Goal: Task Accomplishment & Management: Complete application form

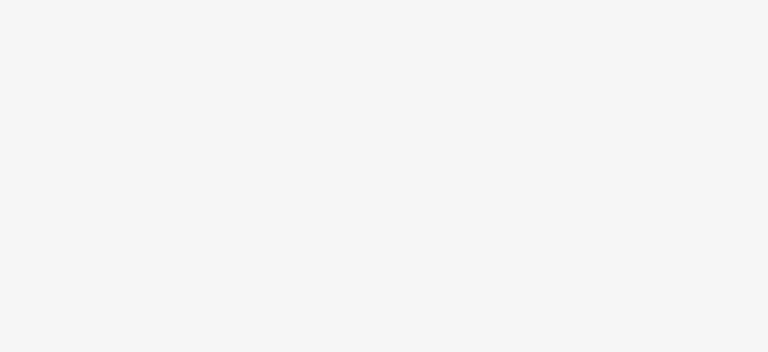
click at [487, 74] on body at bounding box center [384, 176] width 768 height 352
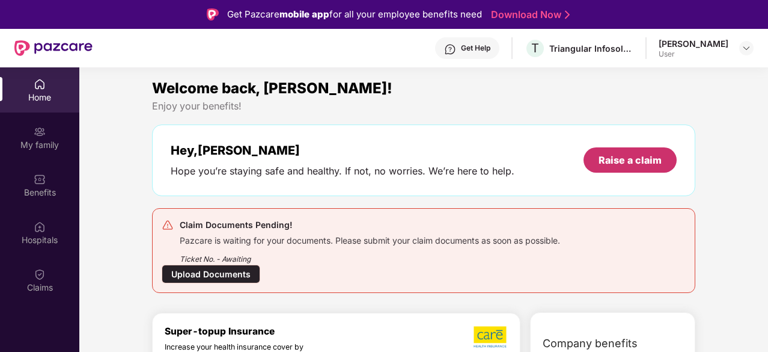
click at [632, 159] on div "Raise a claim" at bounding box center [630, 159] width 63 height 13
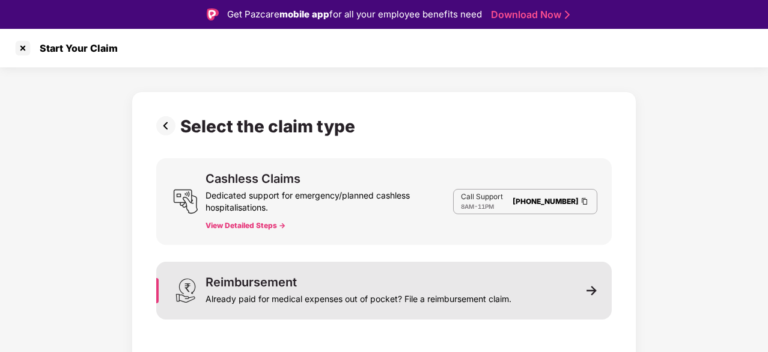
click at [277, 287] on div "Reimbursement" at bounding box center [251, 282] width 91 height 12
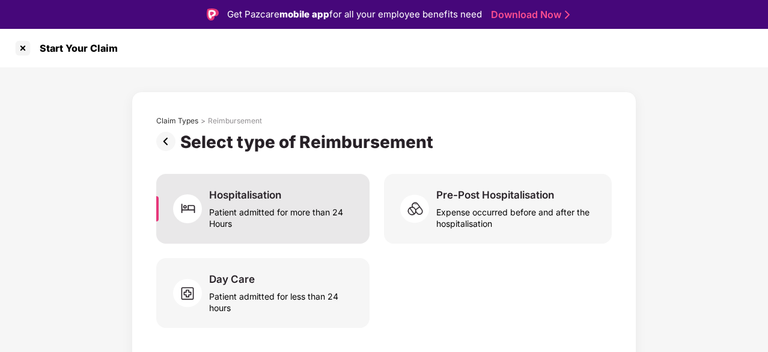
click at [274, 220] on div "Patient admitted for more than 24 Hours" at bounding box center [282, 215] width 146 height 28
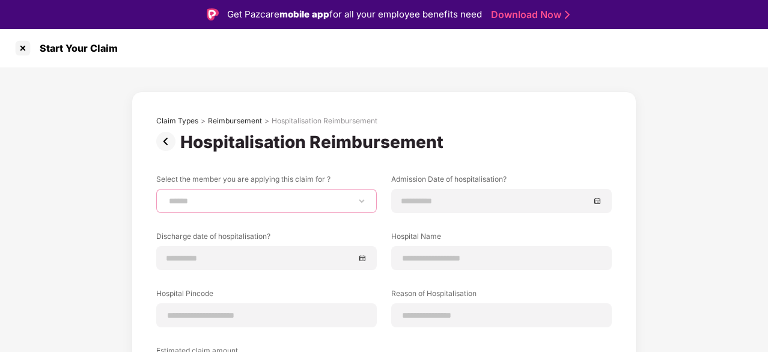
click at [275, 204] on select "**********" at bounding box center [267, 201] width 200 height 10
select select "**********"
click at [167, 196] on select "**********" at bounding box center [267, 201] width 200 height 10
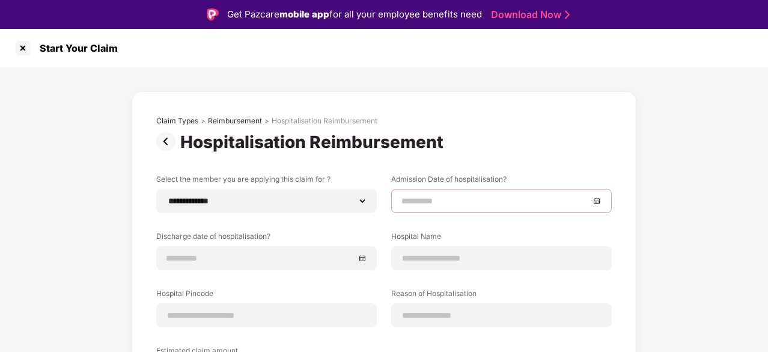
click at [446, 204] on input at bounding box center [496, 200] width 188 height 13
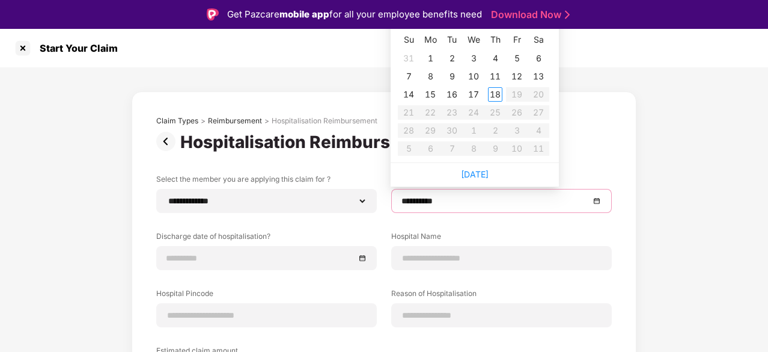
type input "**********"
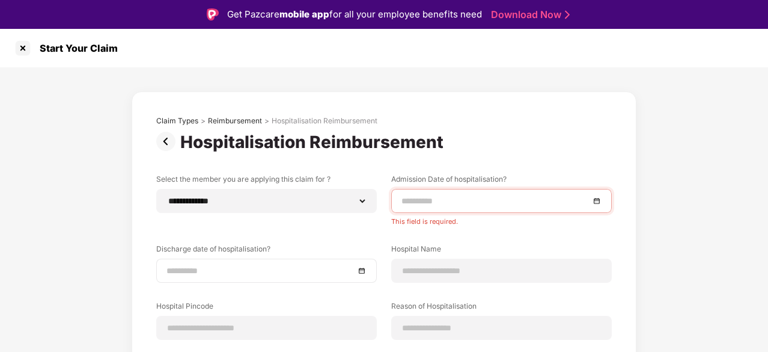
click at [248, 247] on div "Discharge date of hospitalisation?" at bounding box center [266, 263] width 221 height 39
click at [360, 268] on div at bounding box center [267, 270] width 200 height 13
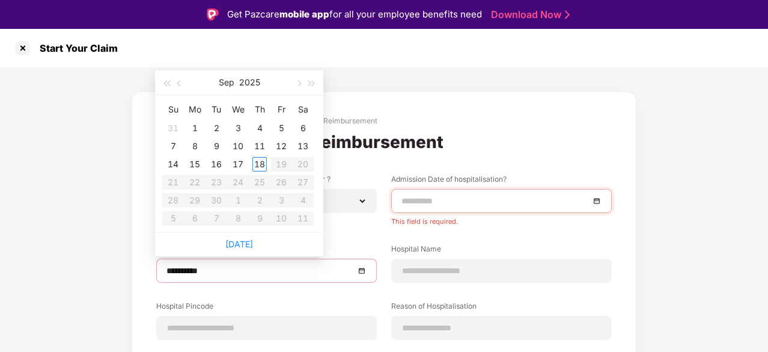
type input "**********"
click at [167, 84] on span "button" at bounding box center [167, 84] width 6 height 6
click at [315, 80] on button "button" at bounding box center [311, 82] width 13 height 24
click at [170, 83] on span "button" at bounding box center [167, 84] width 6 height 6
click at [311, 81] on span "button" at bounding box center [312, 84] width 6 height 6
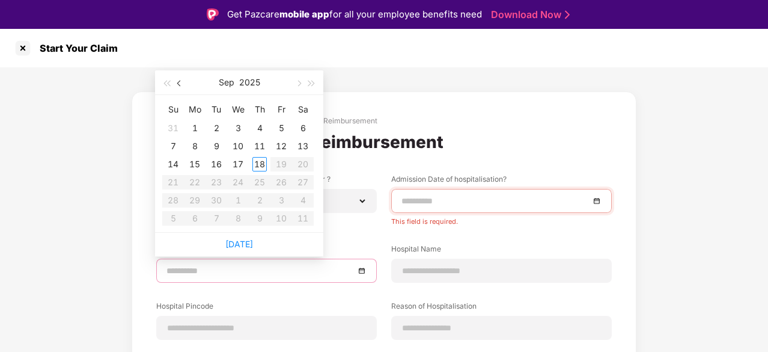
click at [177, 85] on button "button" at bounding box center [179, 82] width 13 height 24
type input "**********"
click at [218, 181] on div "19" at bounding box center [216, 182] width 14 height 14
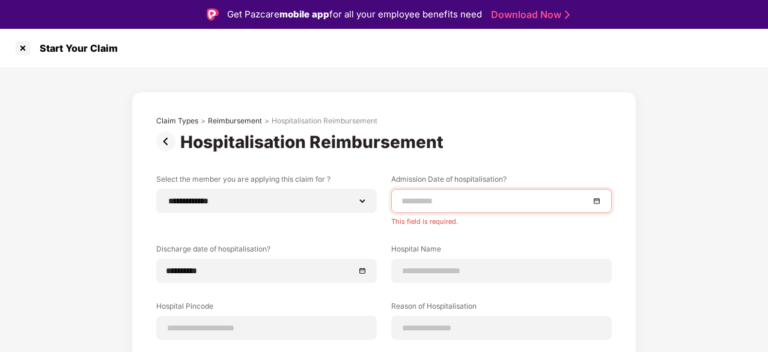
click at [595, 201] on div at bounding box center [502, 200] width 200 height 13
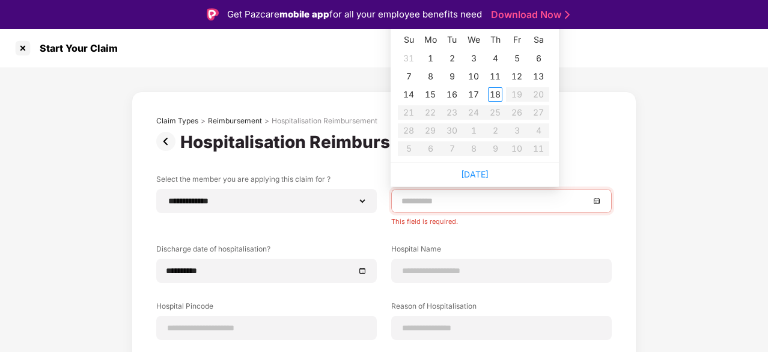
type input "**********"
click at [412, 57] on div "31" at bounding box center [409, 58] width 14 height 14
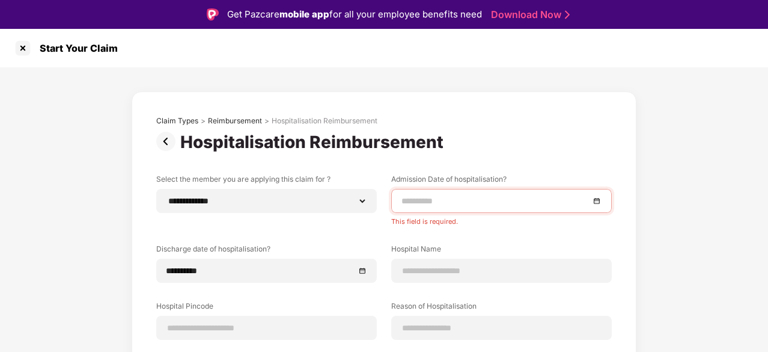
click at [596, 201] on div at bounding box center [502, 200] width 200 height 13
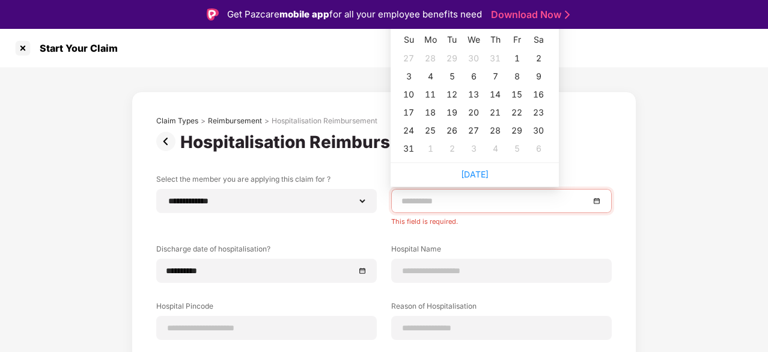
click at [541, 195] on input at bounding box center [496, 200] width 188 height 13
type input "**********"
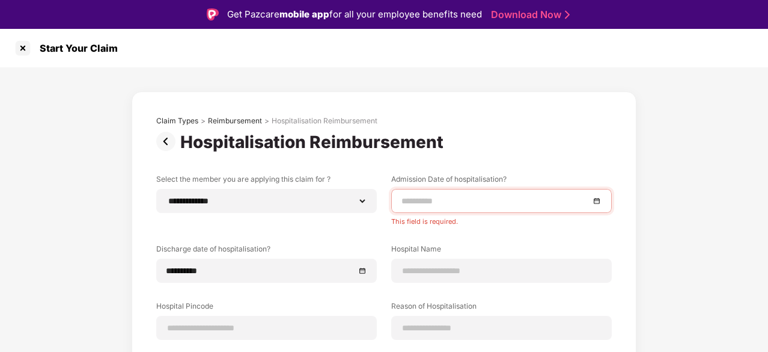
click at [568, 127] on div "Claim Types > Reimbursement > Hospitalisation Reimbursement" at bounding box center [384, 124] width 456 height 16
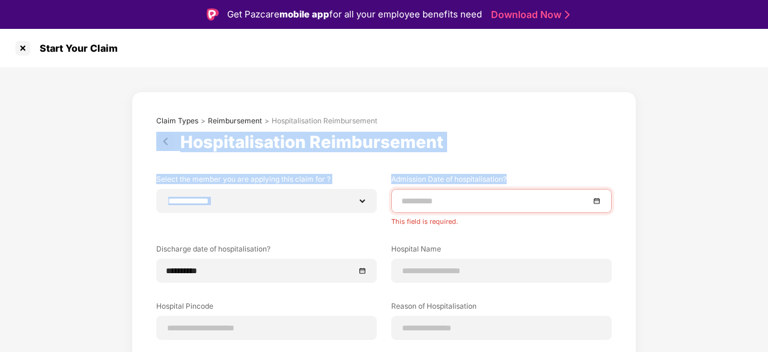
drag, startPoint x: 568, startPoint y: 127, endPoint x: 529, endPoint y: 162, distance: 52.8
click at [529, 161] on div "**********" at bounding box center [384, 308] width 456 height 385
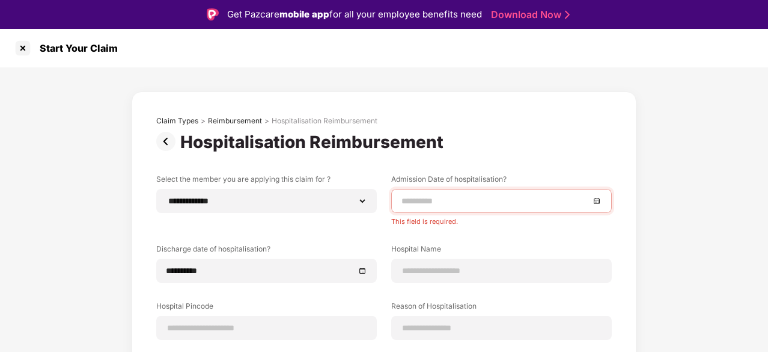
click at [582, 200] on input at bounding box center [496, 200] width 188 height 13
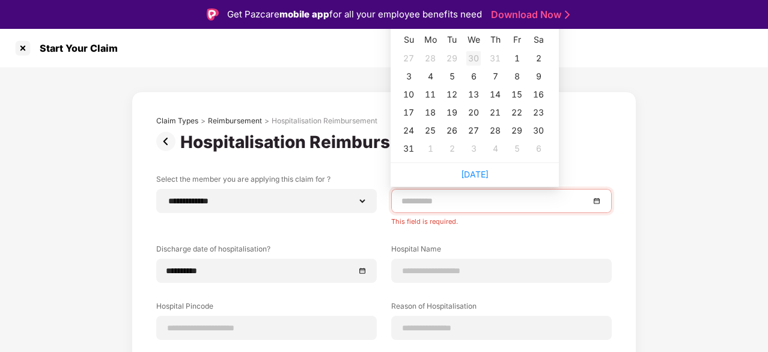
type input "**********"
click at [414, 60] on div "27" at bounding box center [409, 58] width 14 height 14
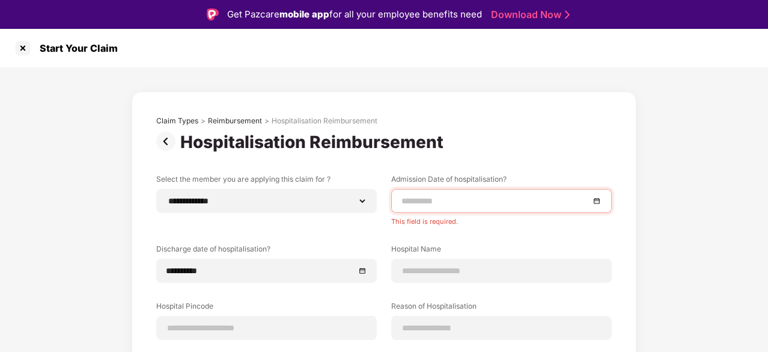
click at [598, 200] on div at bounding box center [502, 200] width 200 height 13
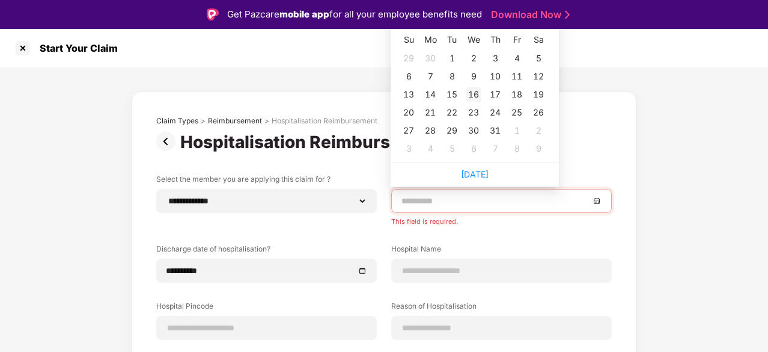
click at [476, 93] on div "16" at bounding box center [474, 94] width 14 height 14
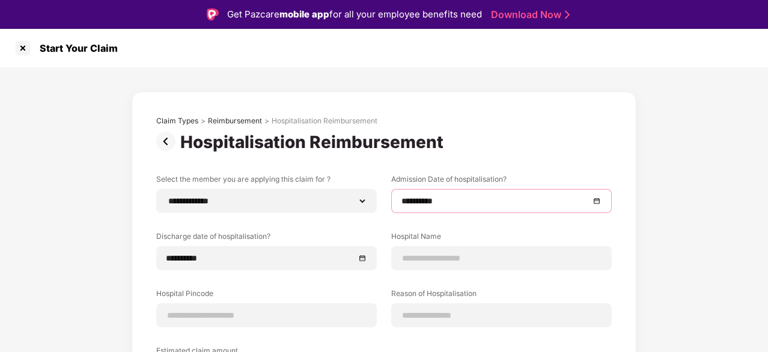
click at [602, 200] on div "**********" at bounding box center [501, 201] width 221 height 24
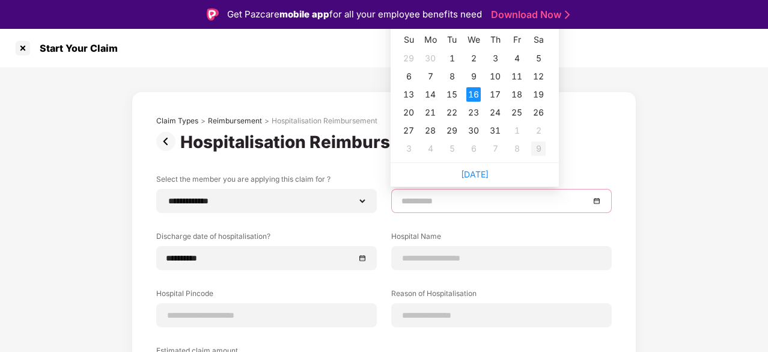
type input "**********"
click at [536, 143] on div "9" at bounding box center [539, 148] width 14 height 14
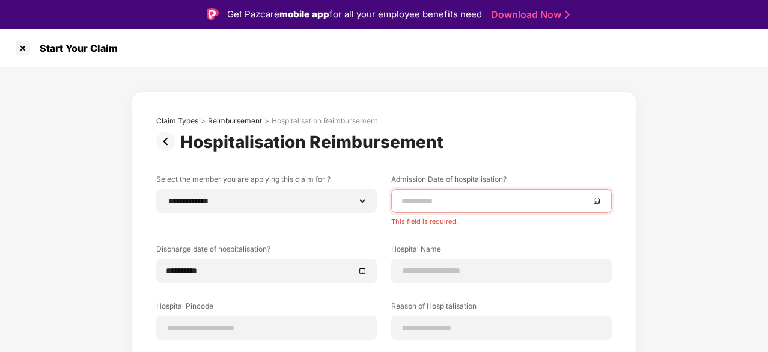
click at [525, 209] on div at bounding box center [501, 201] width 221 height 24
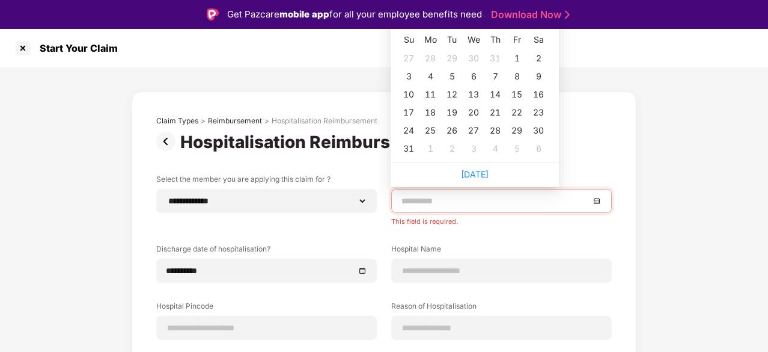
click at [525, 209] on div at bounding box center [501, 201] width 221 height 24
type input "**********"
click at [536, 93] on div "16" at bounding box center [539, 94] width 14 height 14
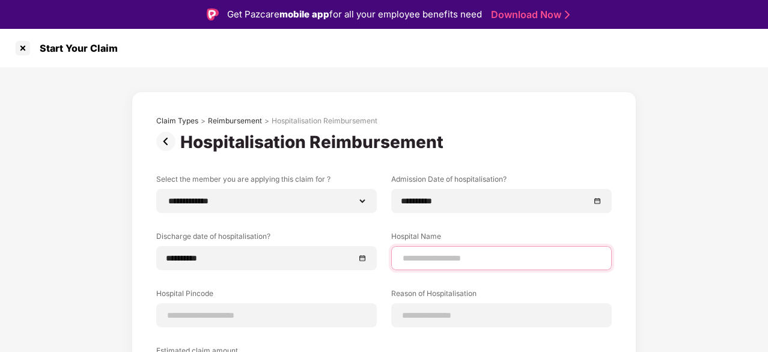
click at [421, 259] on input at bounding box center [502, 258] width 200 height 13
type input "**********"
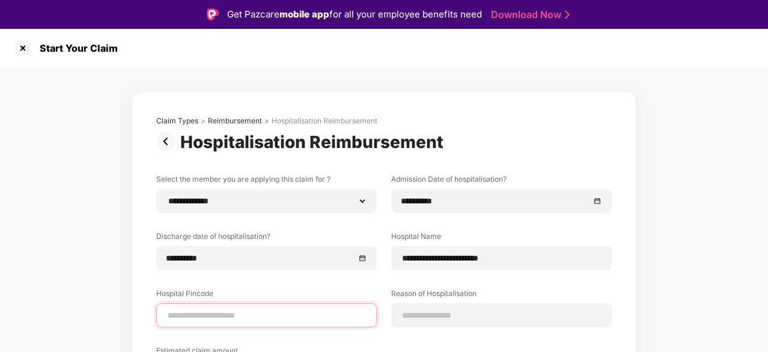
click at [238, 316] on input at bounding box center [267, 315] width 200 height 13
type input "******"
select select "*********"
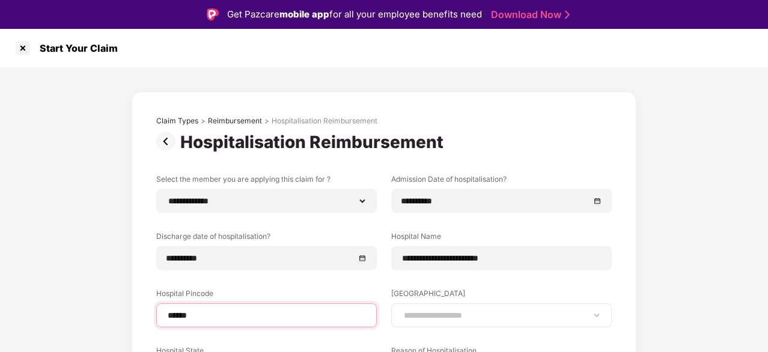
type input "******"
click at [409, 310] on select "**********" at bounding box center [502, 315] width 200 height 10
select select "*********"
click at [402, 310] on select "**********" at bounding box center [502, 315] width 200 height 10
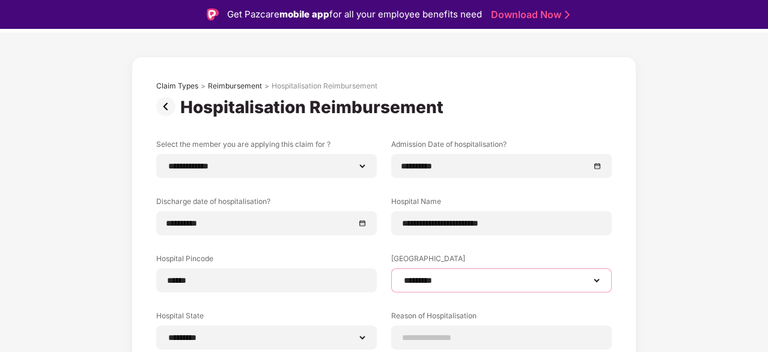
scroll to position [32, 0]
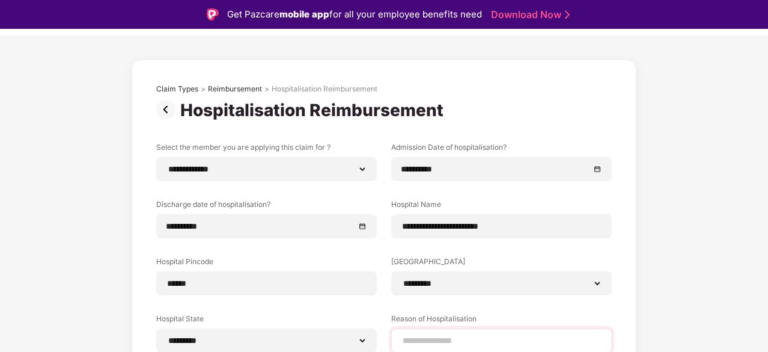
click at [425, 331] on div at bounding box center [501, 340] width 221 height 24
click at [431, 337] on input at bounding box center [502, 340] width 200 height 13
click at [505, 340] on input "**********" at bounding box center [502, 340] width 200 height 13
click at [562, 337] on input "**********" at bounding box center [502, 340] width 200 height 13
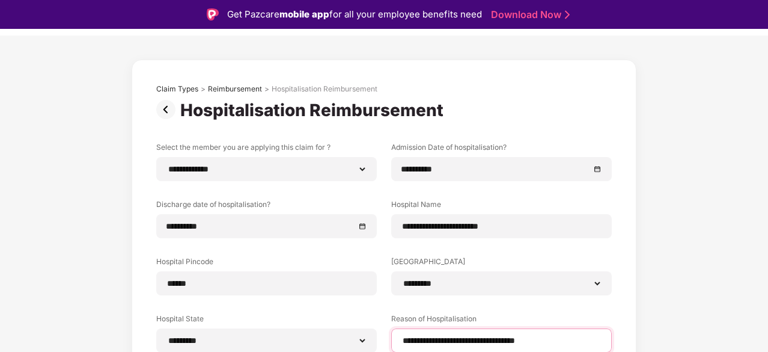
type input "**********"
click at [740, 148] on div "**********" at bounding box center [384, 289] width 768 height 509
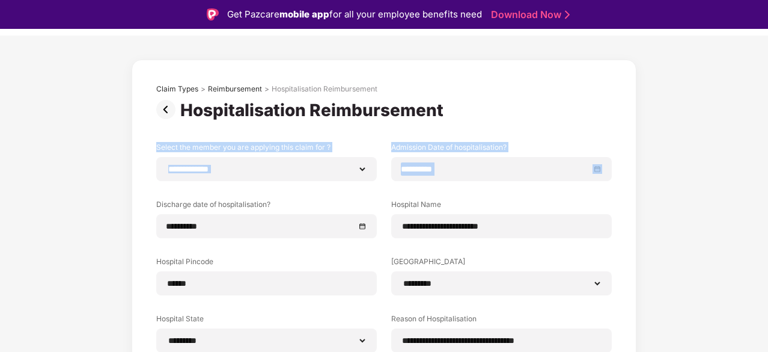
drag, startPoint x: 760, startPoint y: 117, endPoint x: 769, endPoint y: 163, distance: 46.6
click at [768, 164] on html "**********" at bounding box center [384, 176] width 768 height 352
click at [736, 153] on div "**********" at bounding box center [384, 289] width 768 height 509
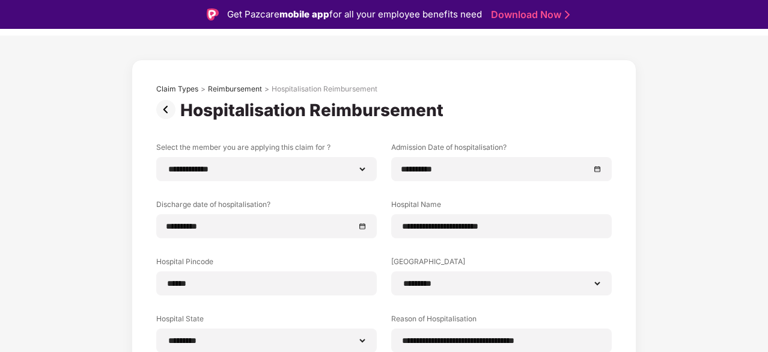
click at [754, 110] on div "**********" at bounding box center [384, 289] width 768 height 509
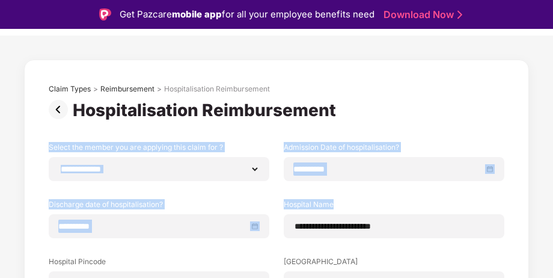
drag, startPoint x: 551, startPoint y: 117, endPoint x: 551, endPoint y: 210, distance: 92.6
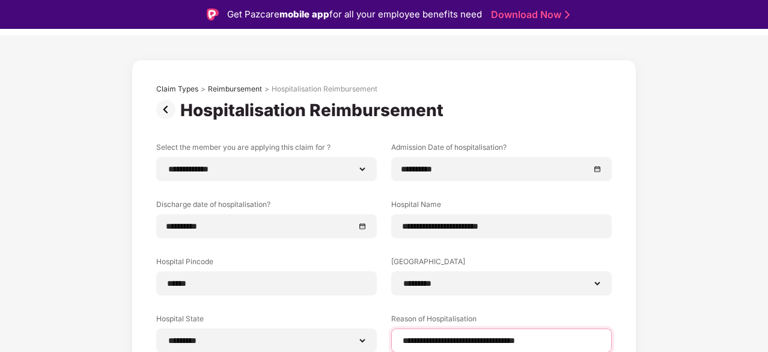
click at [597, 340] on input "**********" at bounding box center [502, 340] width 200 height 13
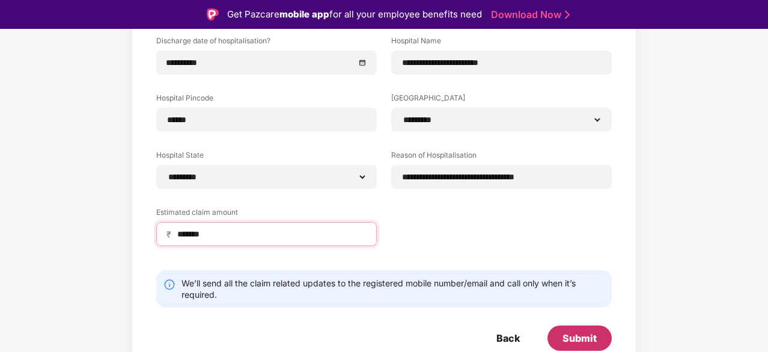
type input "*******"
click at [571, 334] on div "Submit" at bounding box center [580, 337] width 34 height 13
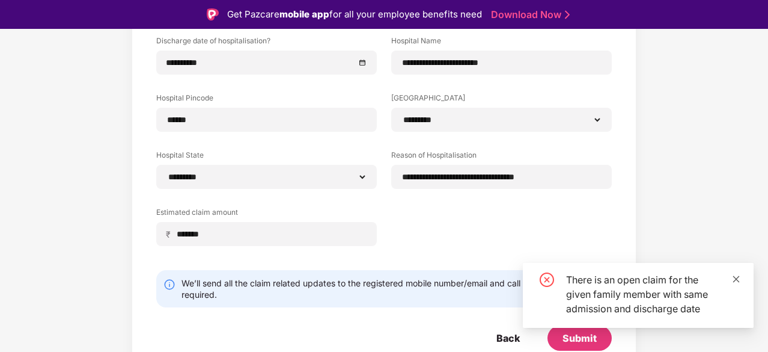
click at [736, 278] on icon "close" at bounding box center [737, 278] width 7 height 7
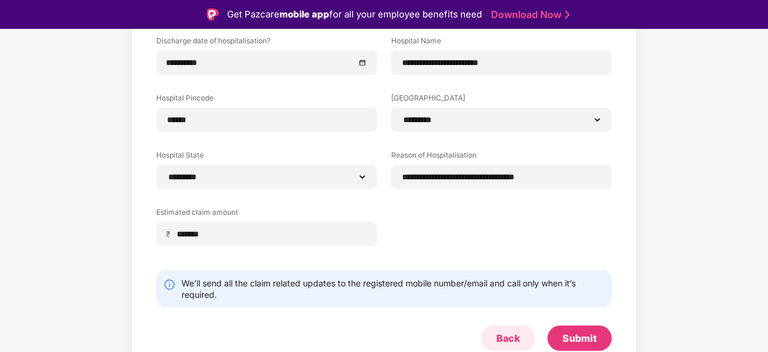
click at [509, 340] on div "Back" at bounding box center [508, 337] width 23 height 13
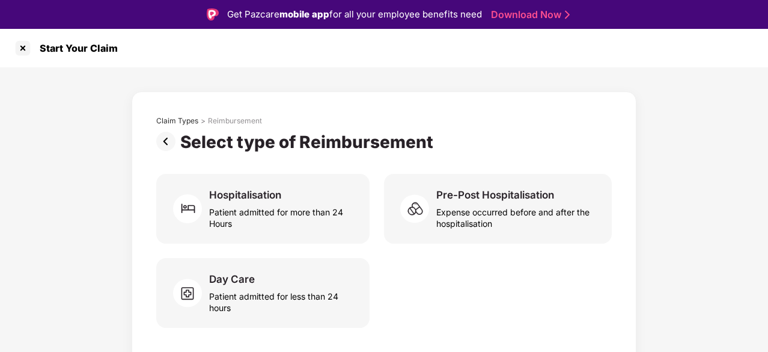
click at [760, 182] on div "Claim Types > Reimbursement Select type of Reimbursement Hospitalisation Patien…" at bounding box center [384, 219] width 768 height 305
drag, startPoint x: 760, startPoint y: 182, endPoint x: 768, endPoint y: 231, distance: 49.4
click at [768, 233] on html "Get Pazcare mobile app for all your employee benefits need Download Now Start Y…" at bounding box center [384, 176] width 768 height 352
click at [23, 52] on div at bounding box center [22, 47] width 19 height 19
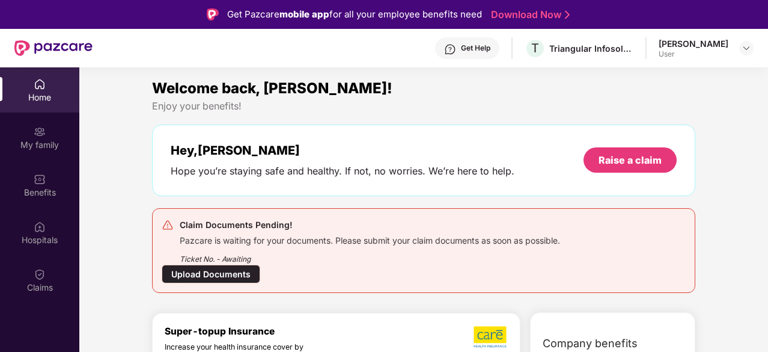
click at [192, 275] on div "Upload Documents" at bounding box center [211, 274] width 99 height 19
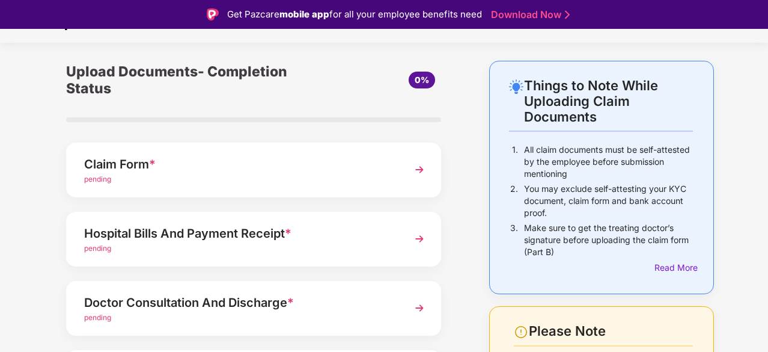
scroll to position [25, 0]
click at [339, 171] on div "Claim Form *" at bounding box center [239, 163] width 311 height 19
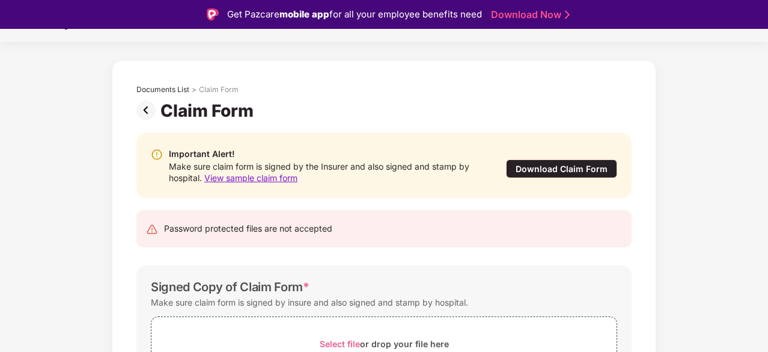
scroll to position [29, 0]
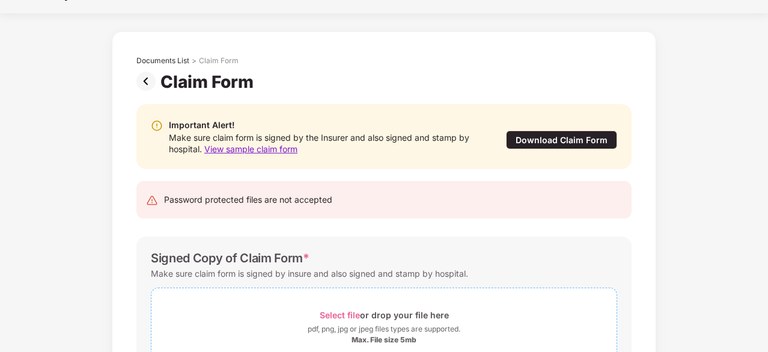
click at [394, 315] on div "Select file or drop your file here" at bounding box center [384, 315] width 129 height 16
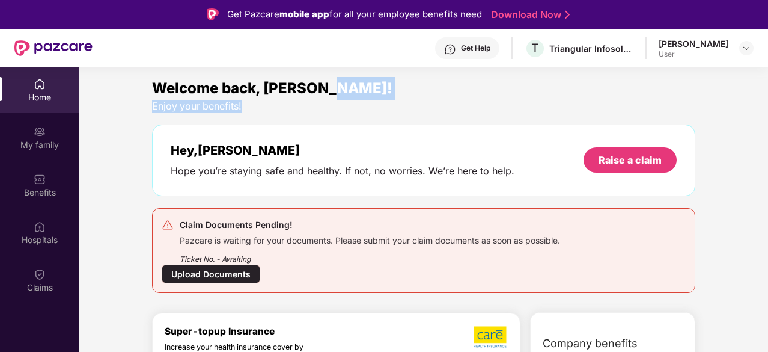
drag, startPoint x: 765, startPoint y: 86, endPoint x: 767, endPoint y: 100, distance: 14.5
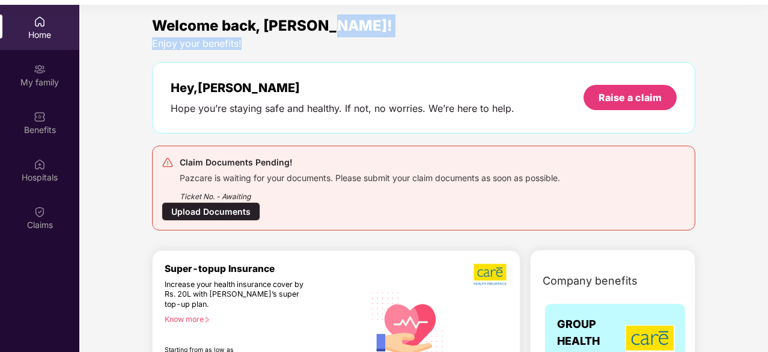
scroll to position [67, 0]
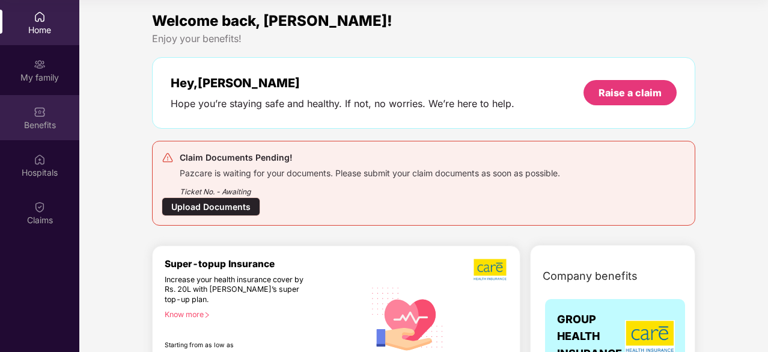
click at [41, 123] on div "Benefits" at bounding box center [39, 125] width 79 height 12
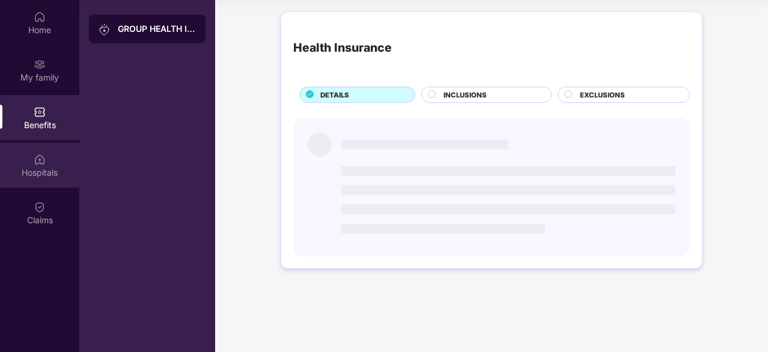
click at [42, 164] on img at bounding box center [40, 159] width 12 height 12
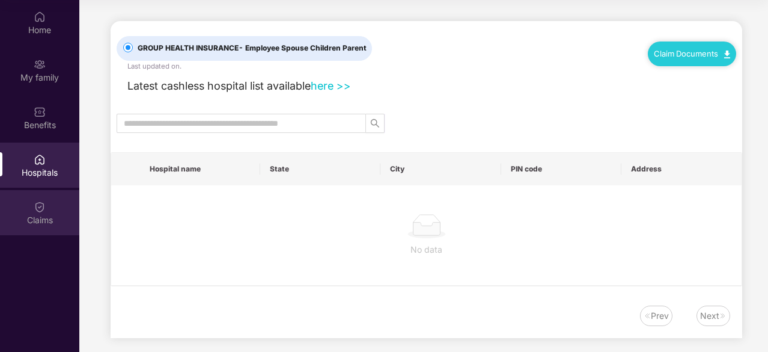
click at [43, 196] on div "Claims" at bounding box center [39, 212] width 79 height 45
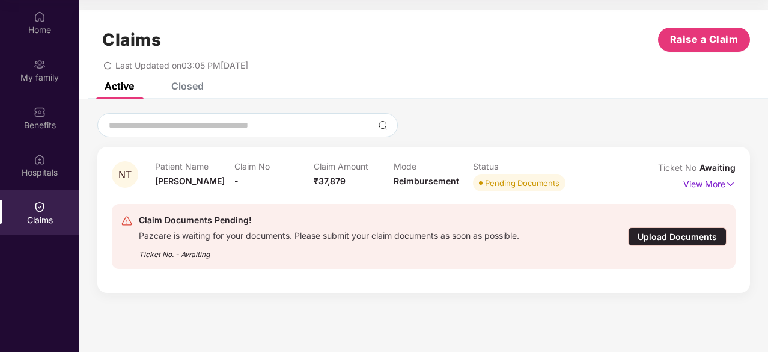
click at [711, 180] on p "View More" at bounding box center [710, 182] width 52 height 16
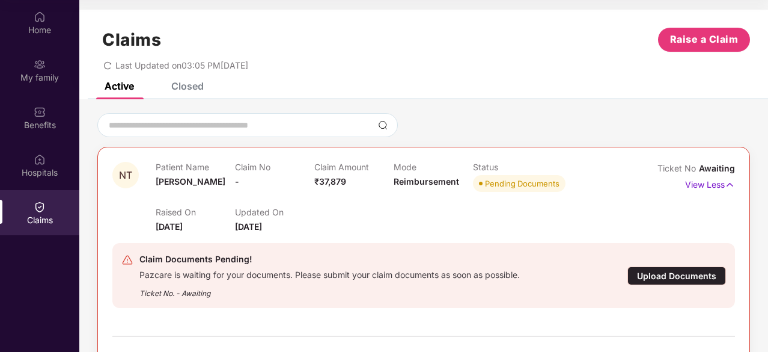
click at [414, 185] on span "Reimbursement" at bounding box center [427, 181] width 66 height 10
click at [330, 182] on span "₹37,879" at bounding box center [330, 181] width 32 height 10
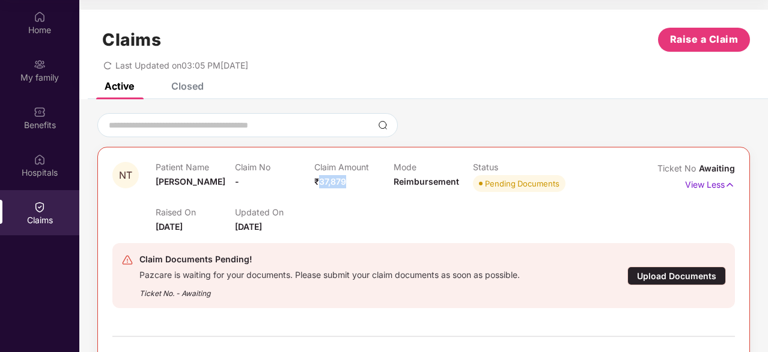
click at [330, 182] on span "₹37,879" at bounding box center [330, 181] width 32 height 10
click at [198, 88] on div "Closed" at bounding box center [187, 86] width 32 height 12
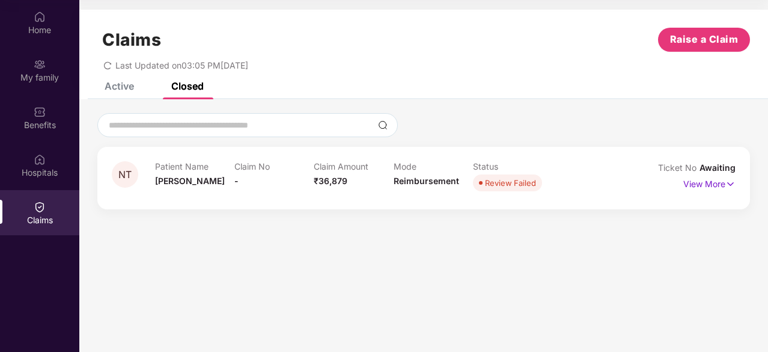
click at [198, 88] on div "Closed" at bounding box center [187, 86] width 32 height 12
click at [728, 183] on img at bounding box center [731, 183] width 10 height 13
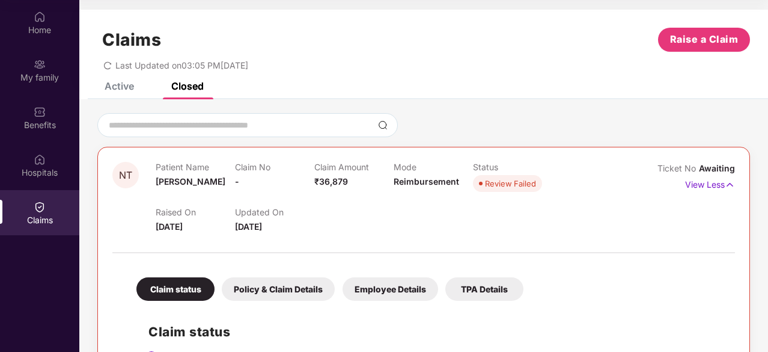
click at [128, 90] on div "Active" at bounding box center [119, 86] width 29 height 12
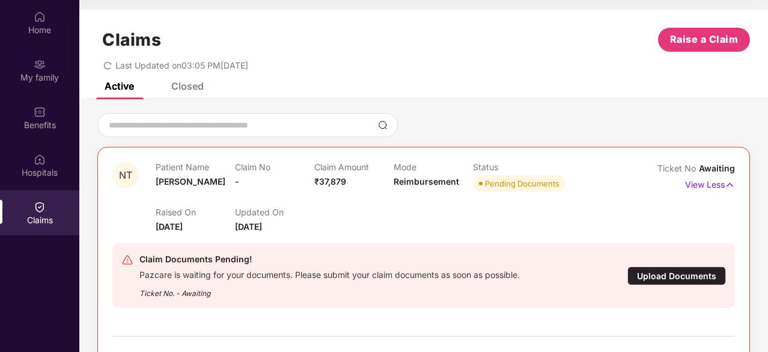
click at [106, 61] on icon "redo" at bounding box center [107, 65] width 8 height 8
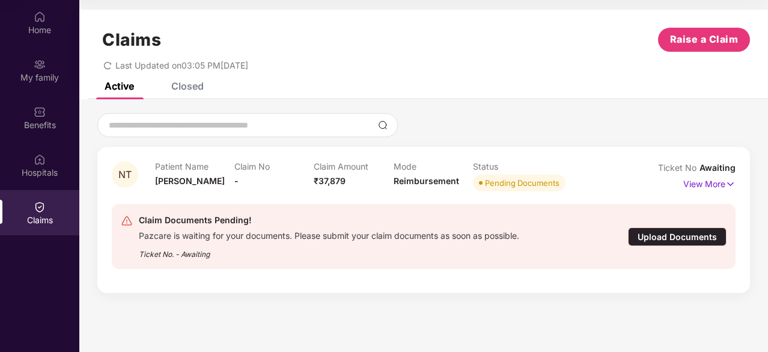
click at [326, 180] on span "₹37,879" at bounding box center [330, 181] width 32 height 10
click at [667, 236] on div "Upload Documents" at bounding box center [677, 236] width 99 height 19
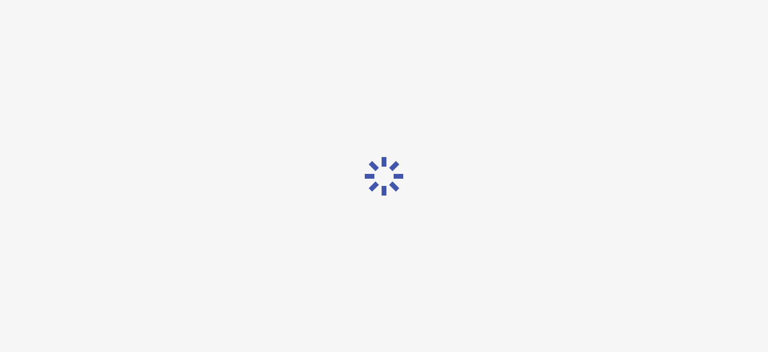
scroll to position [29, 0]
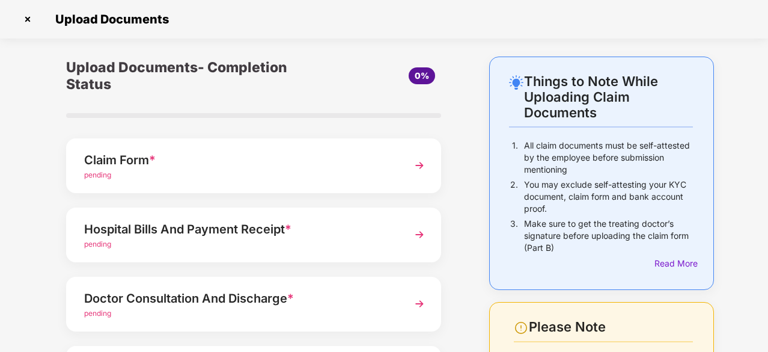
click at [418, 164] on img at bounding box center [420, 166] width 22 height 22
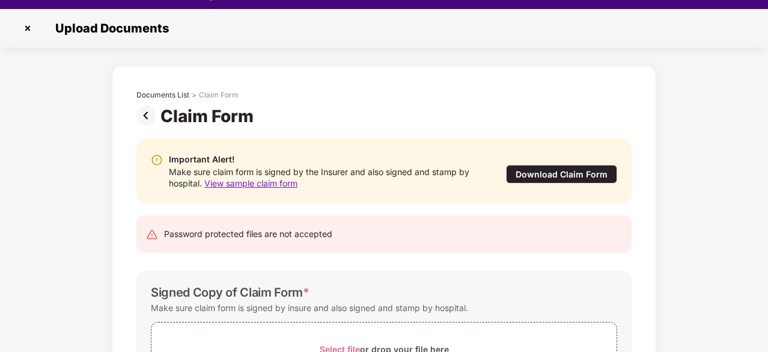
scroll to position [29, 0]
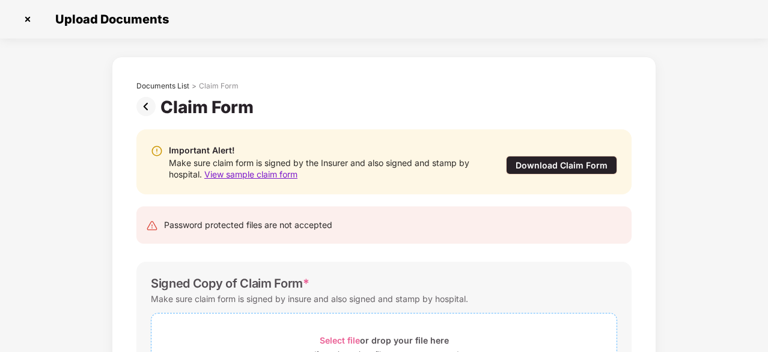
click at [395, 340] on div "Select file or drop your file here" at bounding box center [384, 340] width 129 height 16
drag, startPoint x: 765, startPoint y: 224, endPoint x: 769, endPoint y: 247, distance: 23.8
click at [768, 247] on html "Get Pazcare mobile app for all your employee benefits need Download Now Upload …" at bounding box center [384, 147] width 768 height 352
click at [762, 200] on div "Documents List > Claim Form Claim Form Important Alert! Make sure claim form is…" at bounding box center [384, 302] width 768 height 490
drag, startPoint x: 767, startPoint y: 219, endPoint x: 769, endPoint y: 183, distance: 35.6
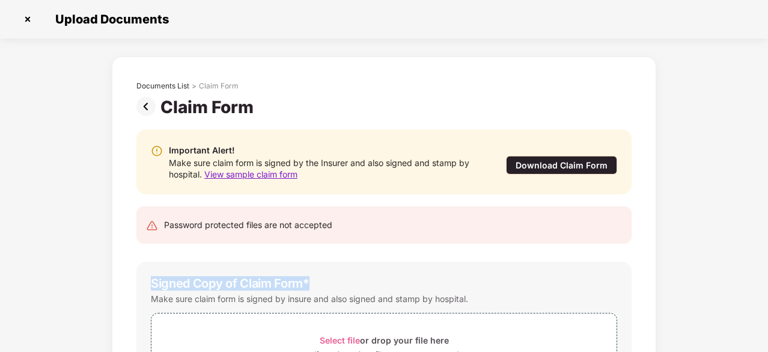
click at [768, 235] on html "Get Pazcare mobile app for all your employee benefits need Download Now Upload …" at bounding box center [384, 147] width 768 height 352
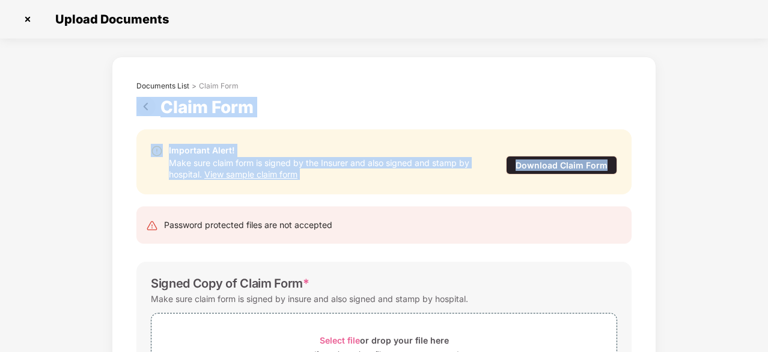
drag, startPoint x: 765, startPoint y: 85, endPoint x: 766, endPoint y: 132, distance: 46.3
click at [766, 132] on div "Documents List > Claim Form Claim Form Important Alert! Make sure claim form is…" at bounding box center [384, 302] width 768 height 490
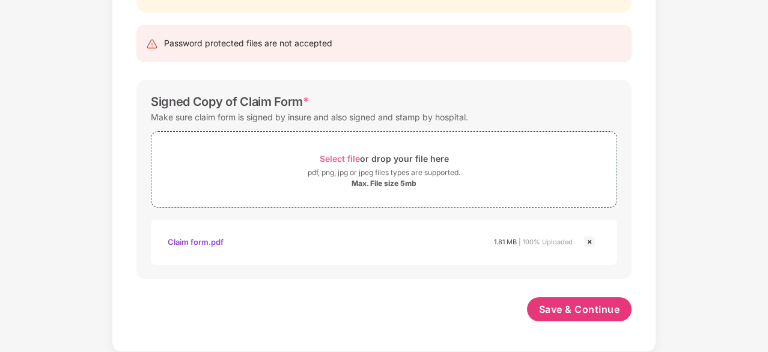
scroll to position [180, 0]
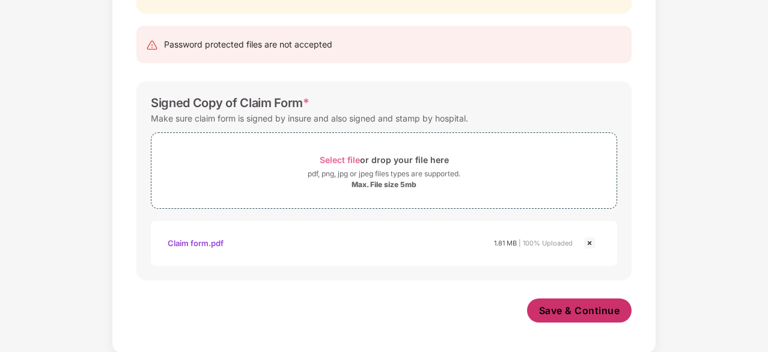
click at [582, 316] on button "Save & Continue" at bounding box center [579, 310] width 105 height 24
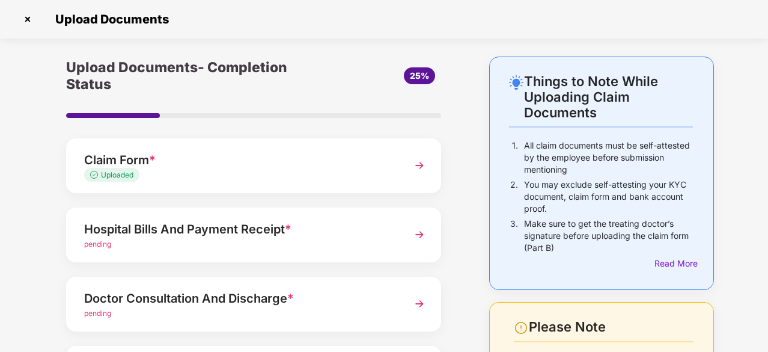
click at [419, 230] on img at bounding box center [420, 235] width 22 height 22
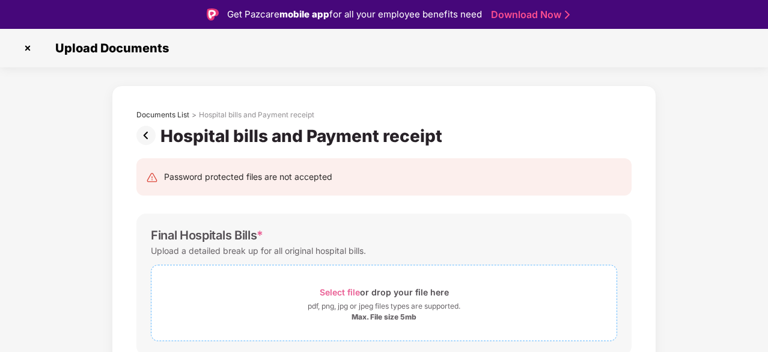
click at [400, 289] on div "Select file or drop your file here" at bounding box center [384, 292] width 129 height 16
click at [390, 315] on div "Max. File size 5mb" at bounding box center [384, 317] width 65 height 10
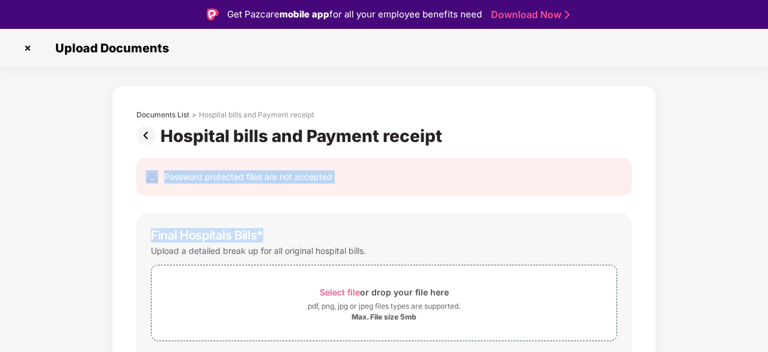
drag, startPoint x: 767, startPoint y: 144, endPoint x: 769, endPoint y: 196, distance: 51.8
click at [768, 198] on html "Get Pazcare mobile app for all your employee benefits need Download Now Upload …" at bounding box center [384, 176] width 768 height 352
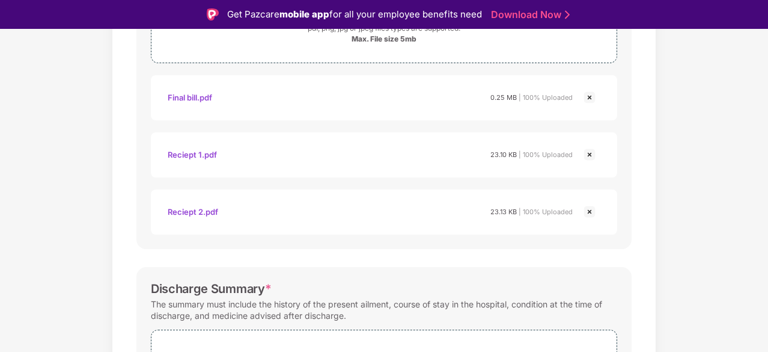
scroll to position [278, 0]
click at [592, 155] on img at bounding box center [590, 154] width 14 height 14
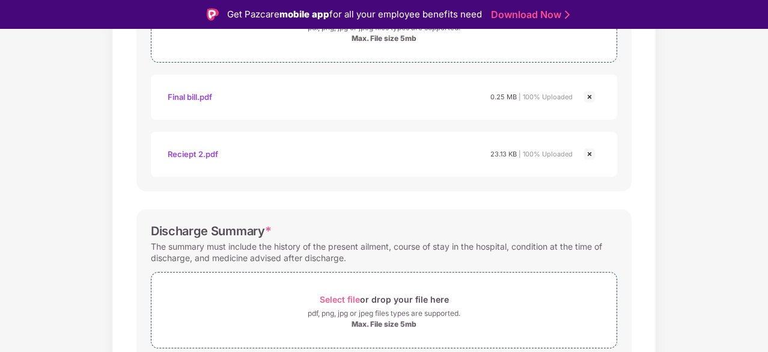
click at [592, 155] on img at bounding box center [590, 154] width 14 height 14
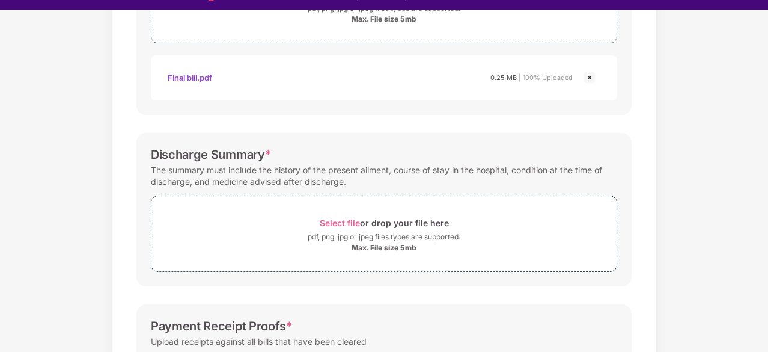
scroll to position [29, 0]
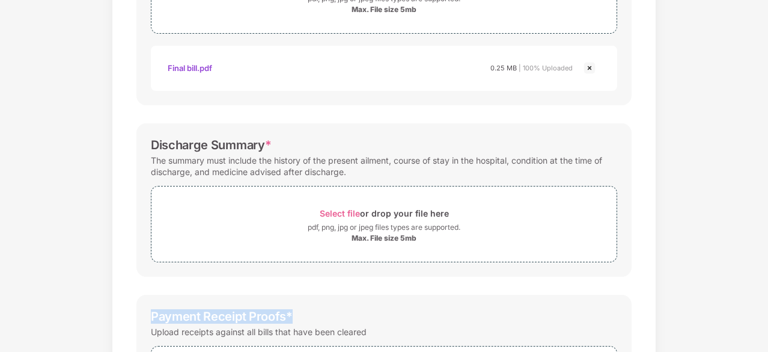
drag, startPoint x: 765, startPoint y: 247, endPoint x: 769, endPoint y: 287, distance: 39.9
click at [768, 287] on html "Get Pazcare mobile app for all your employee benefits need Download Now Upload …" at bounding box center [384, 147] width 768 height 352
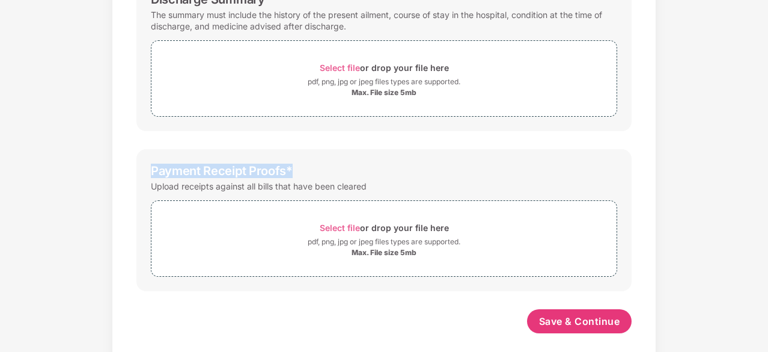
scroll to position [434, 0]
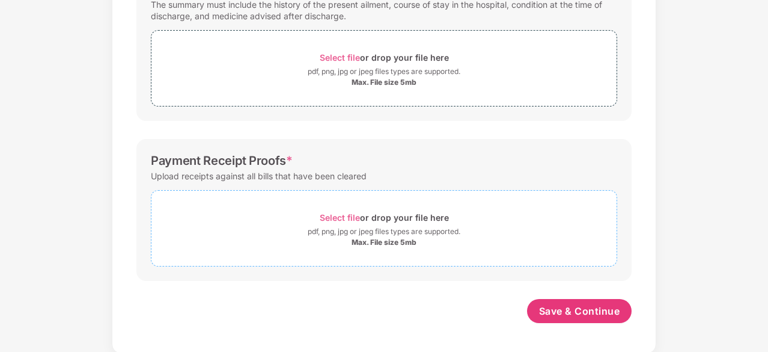
click at [385, 240] on div "Max. File size 5mb" at bounding box center [384, 243] width 65 height 10
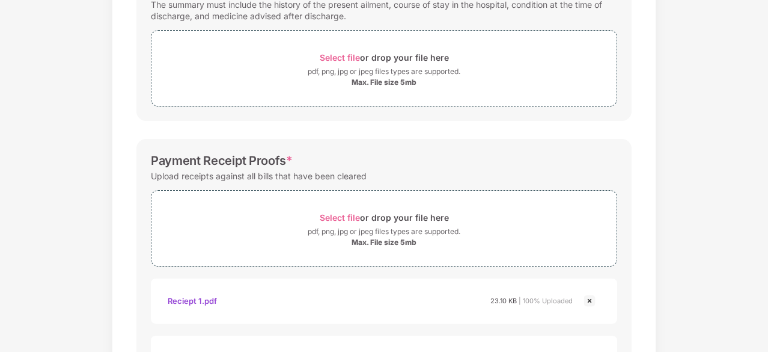
drag, startPoint x: 765, startPoint y: 216, endPoint x: 769, endPoint y: 259, distance: 42.8
click at [768, 259] on html "Get Pazcare mobile app for all your employee benefits need Download Now Upload …" at bounding box center [384, 147] width 768 height 352
drag, startPoint x: 765, startPoint y: 271, endPoint x: 768, endPoint y: 308, distance: 38.1
click at [768, 308] on html "Get Pazcare mobile app for all your employee benefits need Download Now Upload …" at bounding box center [384, 147] width 768 height 352
click at [766, 260] on div "Documents List > Hospital bills and Payment receipt Hospital bills and Payment …" at bounding box center [384, 44] width 768 height 845
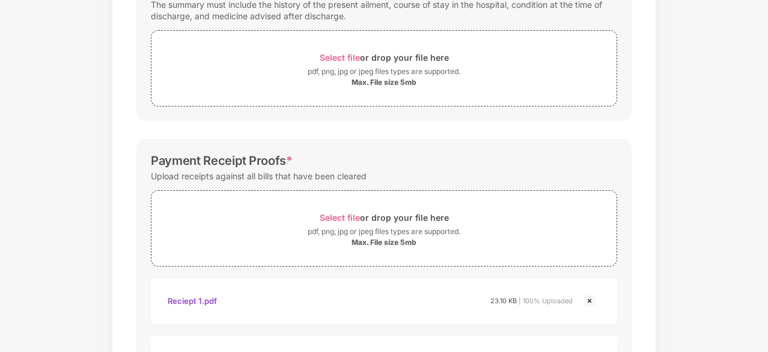
click at [744, 152] on div "Documents List > Hospital bills and Payment receipt Hospital bills and Payment …" at bounding box center [384, 44] width 768 height 845
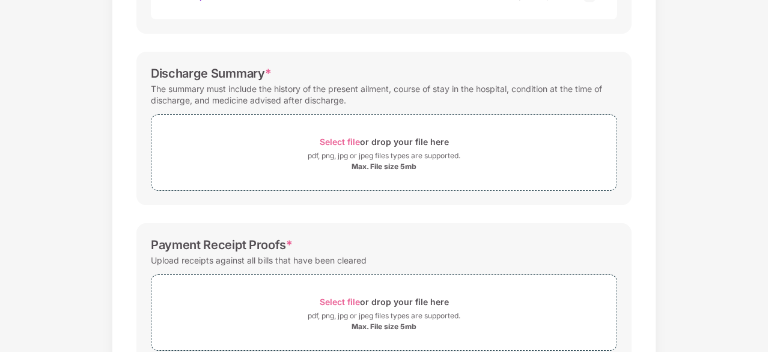
scroll to position [351, 0]
click at [384, 165] on div "Max. File size 5mb" at bounding box center [384, 166] width 65 height 10
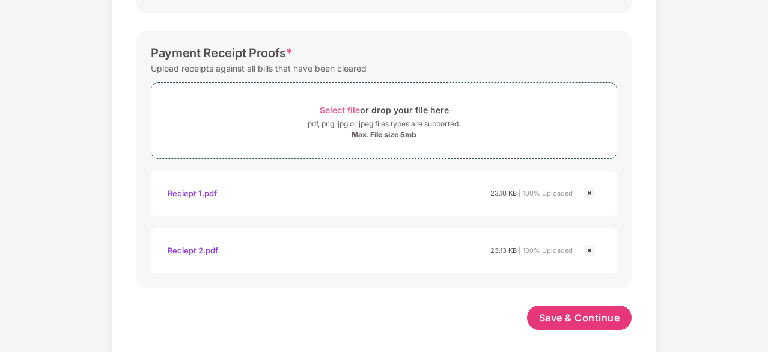
scroll to position [605, 0]
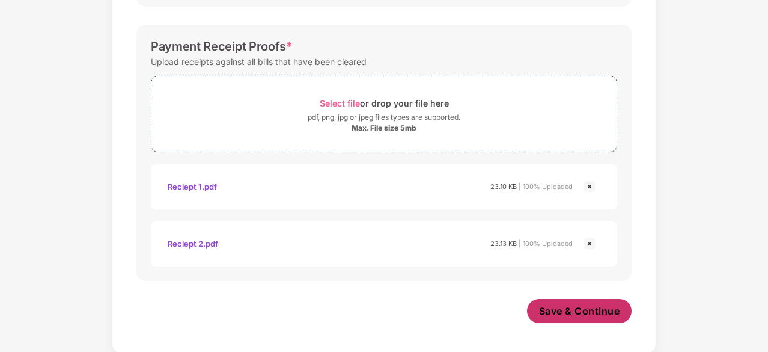
click at [578, 314] on span "Save & Continue" at bounding box center [579, 310] width 81 height 13
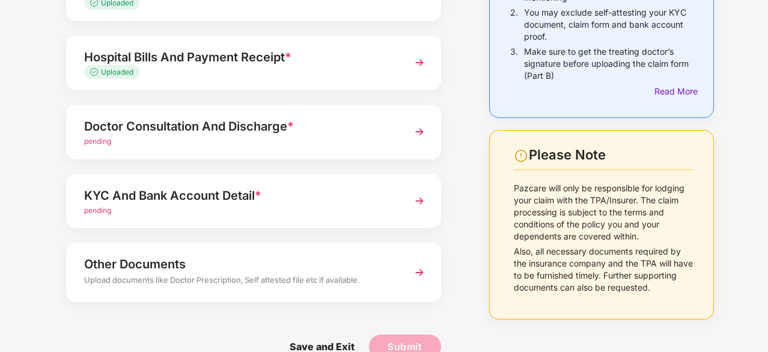
scroll to position [184, 0]
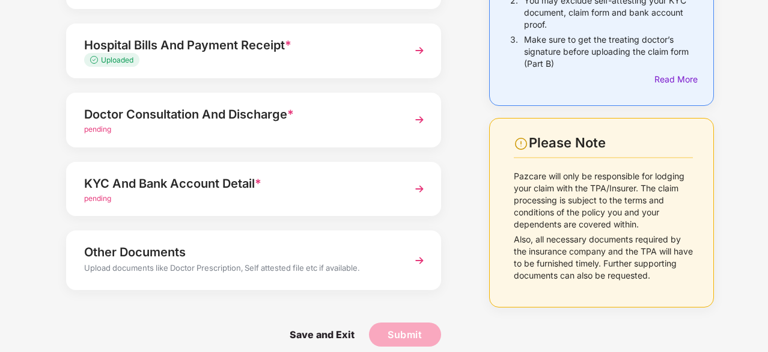
click at [417, 115] on img at bounding box center [420, 120] width 22 height 22
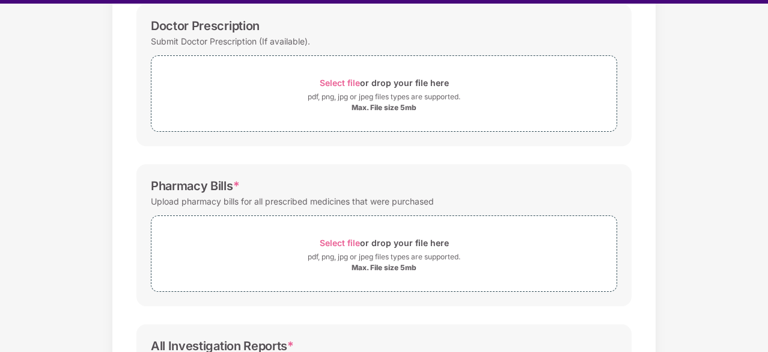
scroll to position [29, 0]
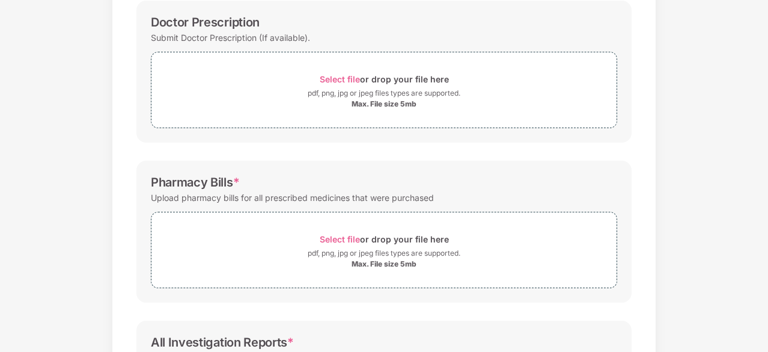
drag, startPoint x: 766, startPoint y: 265, endPoint x: 769, endPoint y: 286, distance: 21.3
click at [768, 287] on html "Get Pazcare mobile app for all your employee benefits need Download Now Upload …" at bounding box center [384, 147] width 768 height 352
drag, startPoint x: 767, startPoint y: 247, endPoint x: 767, endPoint y: 272, distance: 24.7
click at [768, 277] on div "Upload Documents Documents List > Doctor consultation and discharge summary Doc…" at bounding box center [384, 176] width 768 height 352
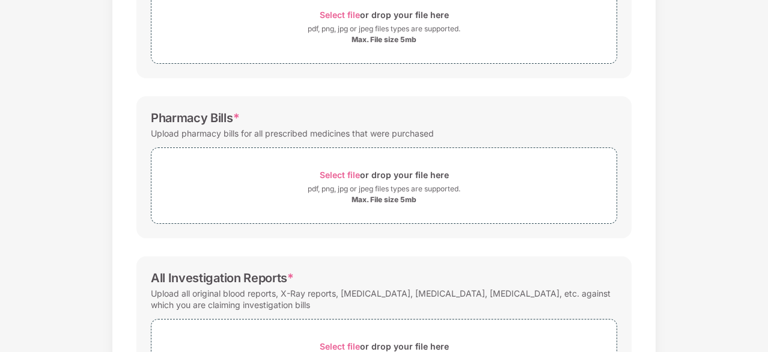
scroll to position [251, 0]
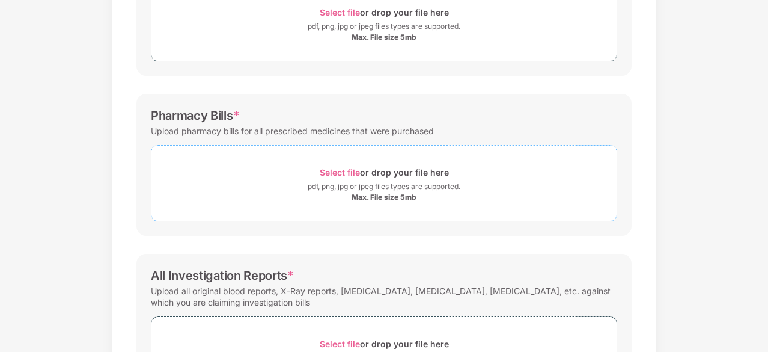
click at [380, 194] on div "Max. File size 5mb" at bounding box center [384, 197] width 65 height 10
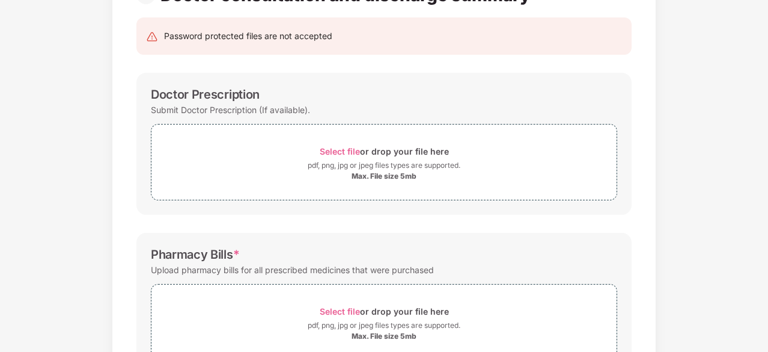
scroll to position [110, 0]
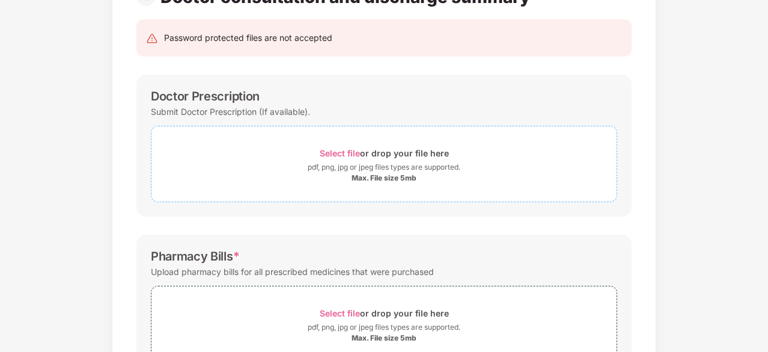
click at [372, 170] on div "pdf, png, jpg or jpeg files types are supported." at bounding box center [384, 167] width 153 height 12
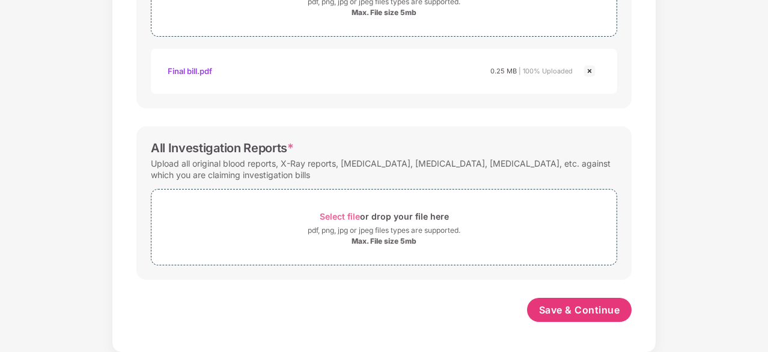
scroll to position [548, 0]
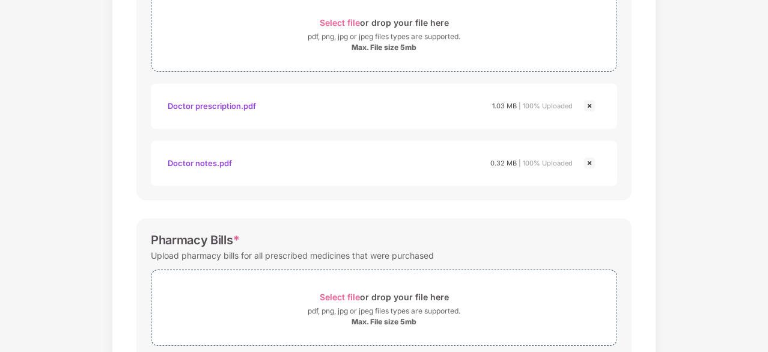
scroll to position [0, 0]
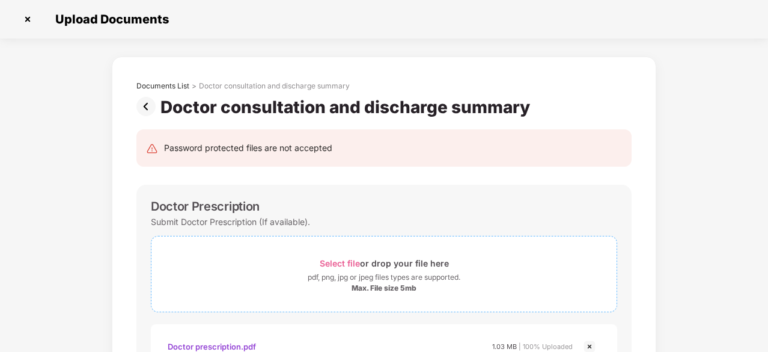
click at [392, 283] on div "Max. File size 5mb" at bounding box center [384, 288] width 65 height 10
drag, startPoint x: 766, startPoint y: 106, endPoint x: 767, endPoint y: 121, distance: 15.7
click at [768, 126] on html "Get Pazcare mobile app for all your employee benefits need Download Now Upload …" at bounding box center [384, 147] width 768 height 352
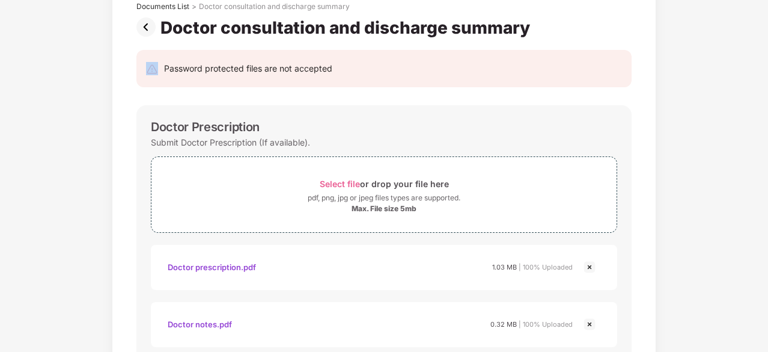
scroll to position [64, 0]
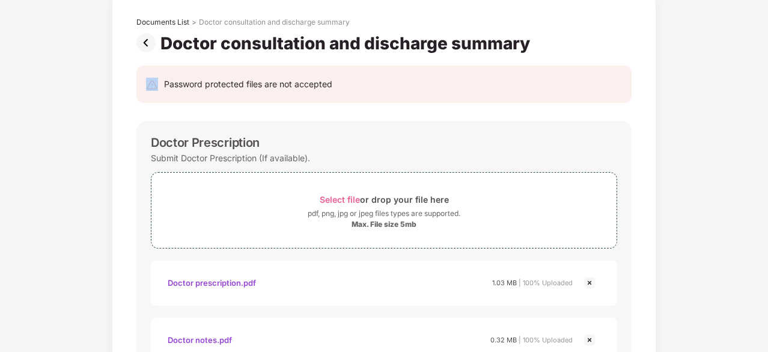
click at [150, 46] on img at bounding box center [148, 42] width 24 height 19
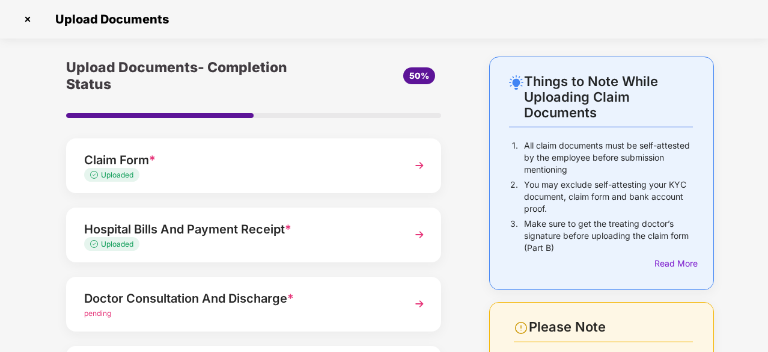
click at [417, 235] on img at bounding box center [420, 235] width 22 height 22
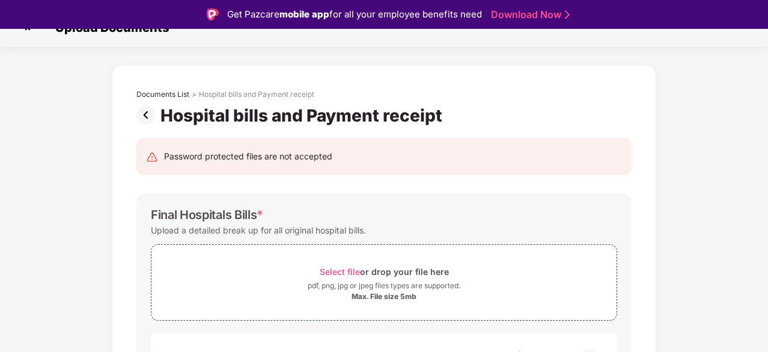
scroll to position [27, 0]
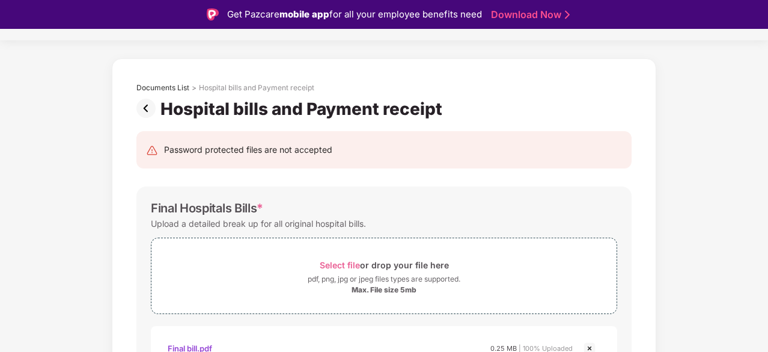
click at [148, 109] on img at bounding box center [148, 108] width 24 height 19
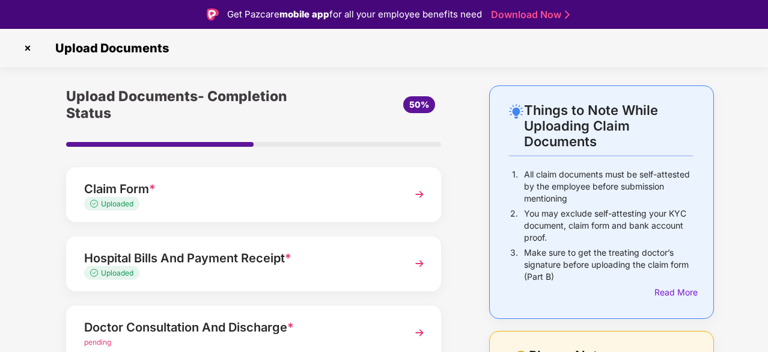
click at [417, 191] on img at bounding box center [420, 194] width 22 height 22
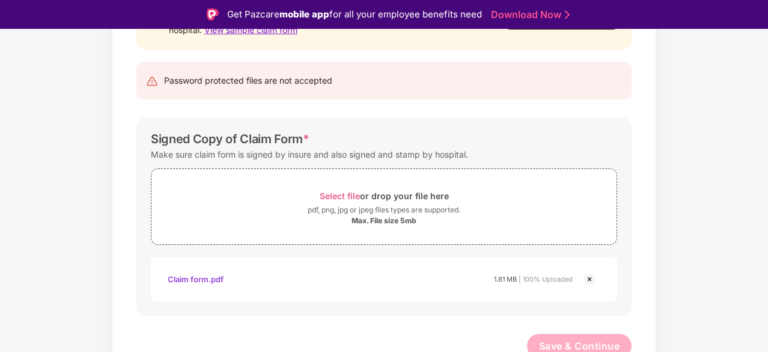
scroll to position [180, 0]
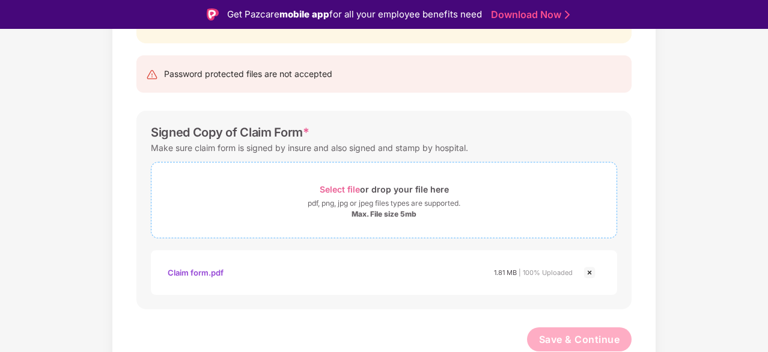
click at [374, 213] on div "Max. File size 5mb" at bounding box center [384, 214] width 65 height 10
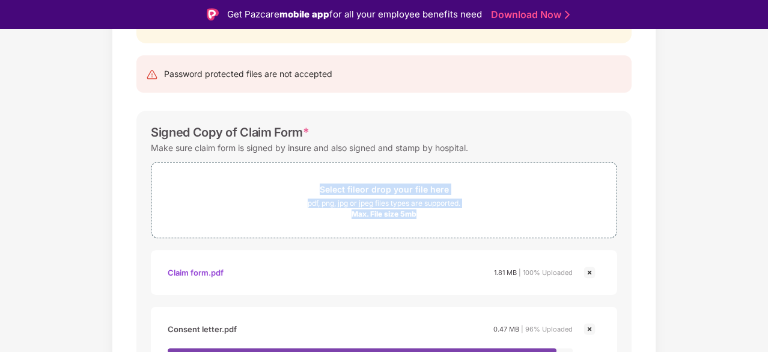
drag, startPoint x: 767, startPoint y: 183, endPoint x: 768, endPoint y: 144, distance: 38.5
click at [768, 143] on html "Get Pazcare mobile app for all your employee benefits need Download Now Upload …" at bounding box center [384, 176] width 768 height 352
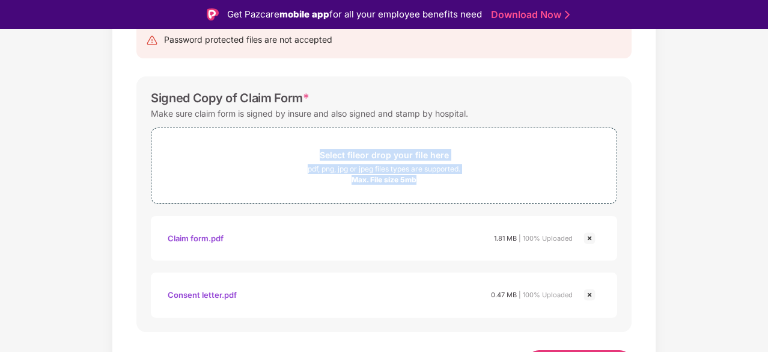
scroll to position [237, 0]
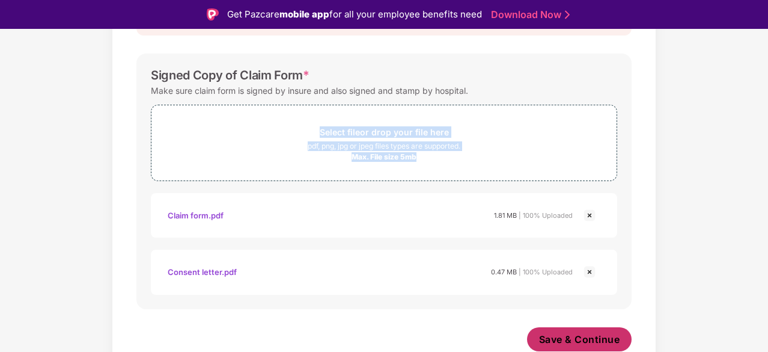
click at [580, 344] on span "Save & Continue" at bounding box center [579, 339] width 81 height 13
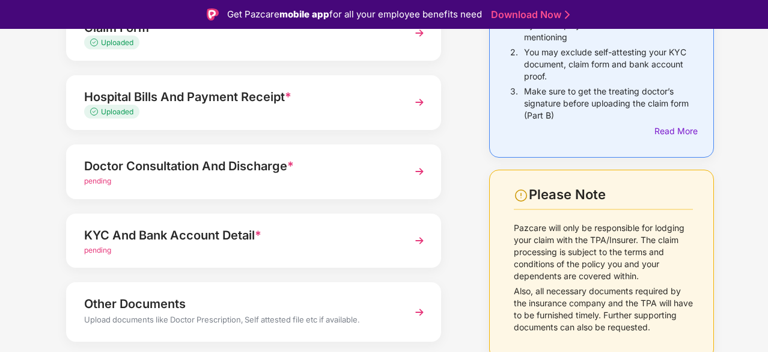
scroll to position [196, 0]
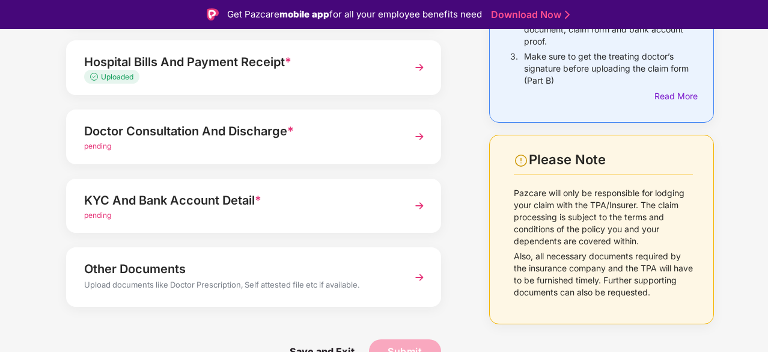
click at [417, 66] on img at bounding box center [420, 68] width 22 height 22
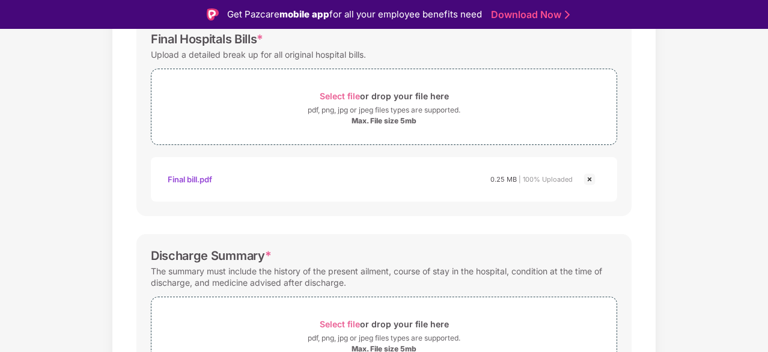
drag, startPoint x: 765, startPoint y: 151, endPoint x: 769, endPoint y: 178, distance: 27.3
click at [768, 178] on html "Get Pazcare mobile app for all your employee benefits need Download Now Upload …" at bounding box center [384, 176] width 768 height 352
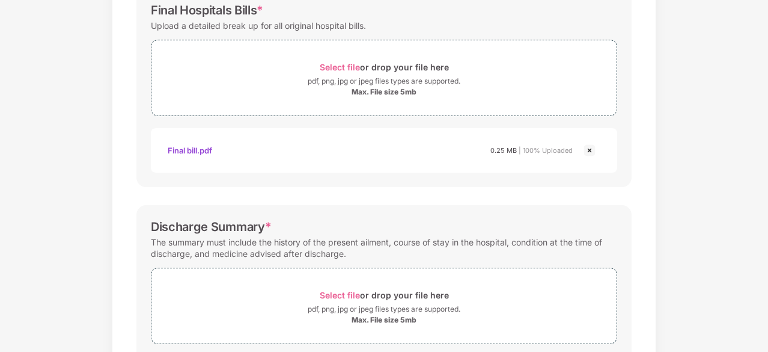
click at [764, 228] on div "Documents List > Hospital bills and Payment receipt Hospital bills and Payment …" at bounding box center [384, 311] width 768 height 900
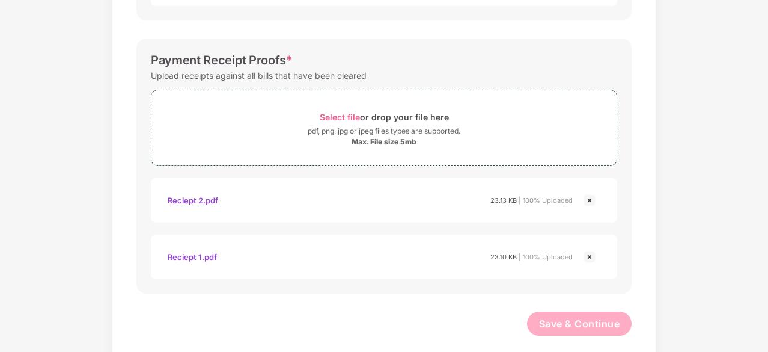
scroll to position [603, 0]
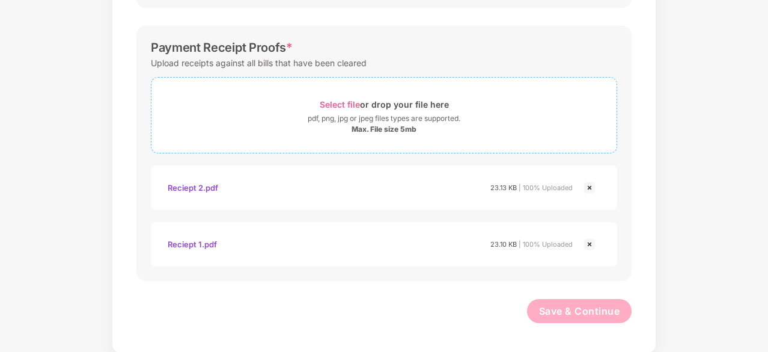
click at [520, 125] on div "Max. File size 5mb" at bounding box center [384, 129] width 465 height 10
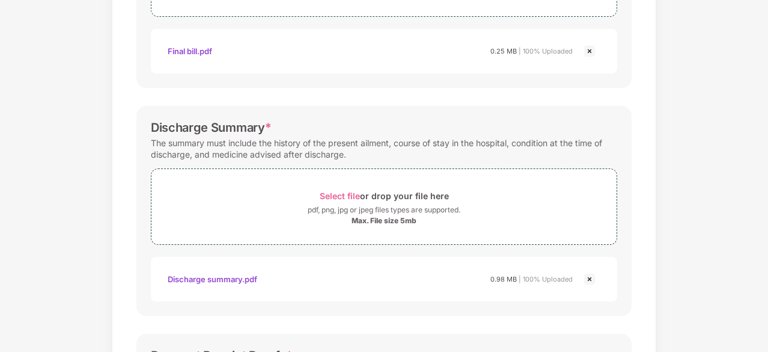
click at [766, 97] on div "Documents List > Hospital bills and Payment receipt Hospital bills and Payment …" at bounding box center [384, 211] width 768 height 900
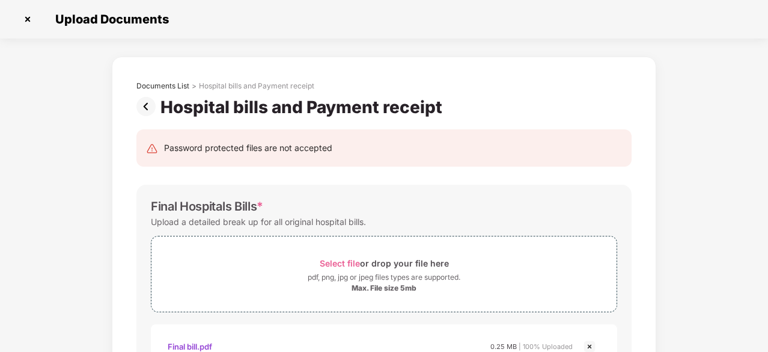
scroll to position [308, 0]
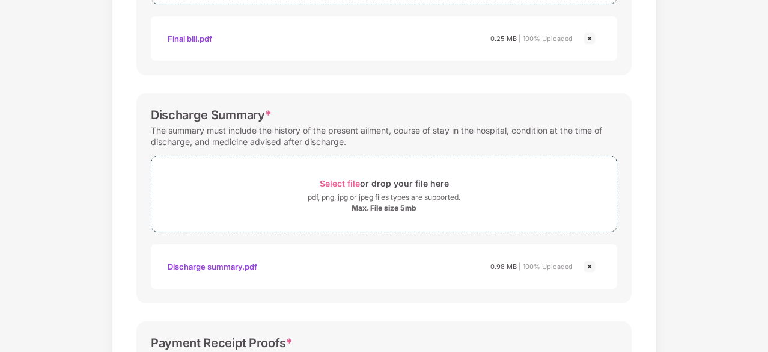
click at [766, 252] on div "Documents List > Hospital bills and Payment receipt Hospital bills and Payment …" at bounding box center [384, 199] width 768 height 900
click at [766, 262] on div "Documents List > Hospital bills and Payment receipt Hospital bills and Payment …" at bounding box center [384, 199] width 768 height 900
click at [766, 266] on div "Documents List > Hospital bills and Payment receipt Hospital bills and Payment …" at bounding box center [384, 199] width 768 height 900
click at [767, 269] on div "Documents List > Hospital bills and Payment receipt Hospital bills and Payment …" at bounding box center [384, 199] width 768 height 900
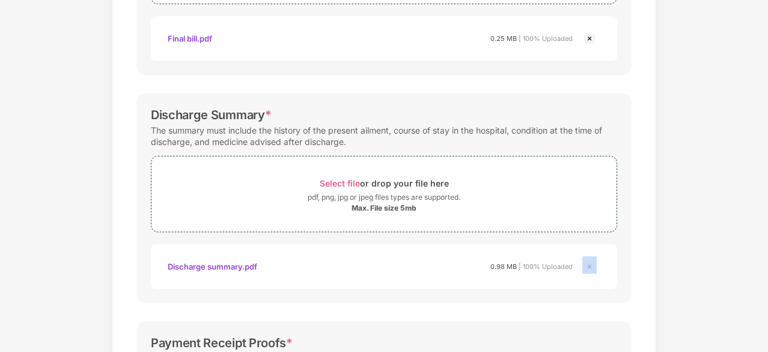
click at [768, 272] on html "Get Pazcare mobile app for all your employee benefits need Download Now Upload …" at bounding box center [384, 147] width 768 height 352
click at [767, 281] on div "Documents List > Hospital bills and Payment receipt Hospital bills and Payment …" at bounding box center [384, 199] width 768 height 900
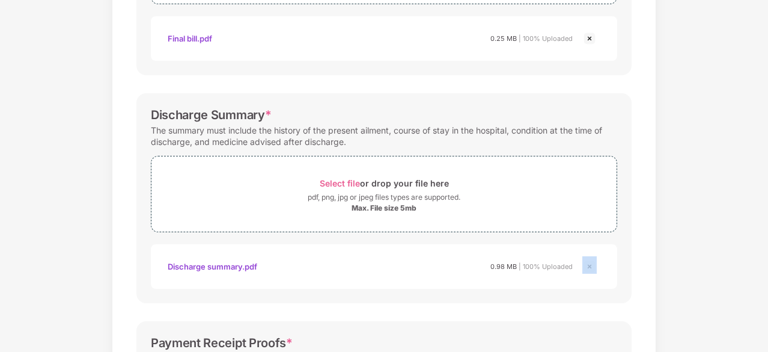
click at [767, 281] on div "Documents List > Hospital bills and Payment receipt Hospital bills and Payment …" at bounding box center [384, 199] width 768 height 900
click at [766, 274] on div "Documents List > Hospital bills and Payment receipt Hospital bills and Payment …" at bounding box center [384, 199] width 768 height 900
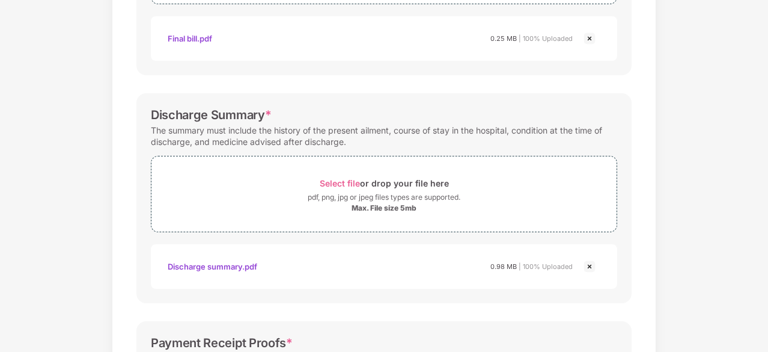
scroll to position [603, 0]
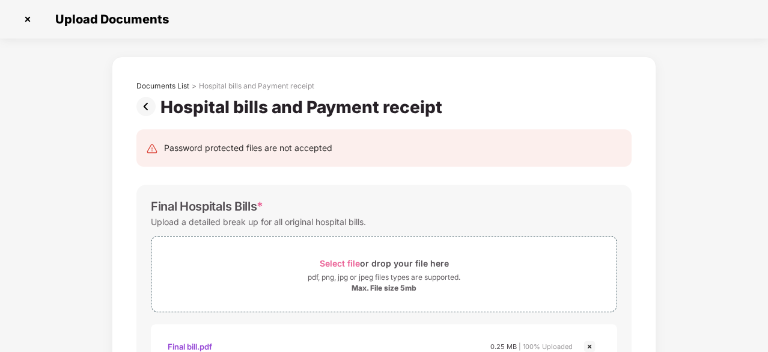
scroll to position [308, 0]
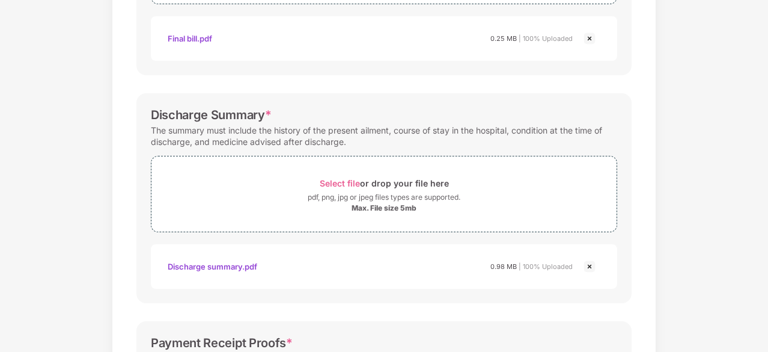
click at [765, 271] on div "Documents List > Hospital bills and Payment receipt Hospital bills and Payment …" at bounding box center [384, 199] width 768 height 900
click at [766, 278] on div "Documents List > Hospital bills and Payment receipt Hospital bills and Payment …" at bounding box center [384, 199] width 768 height 900
click at [766, 283] on div "Documents List > Hospital bills and Payment receipt Hospital bills and Payment …" at bounding box center [384, 199] width 768 height 900
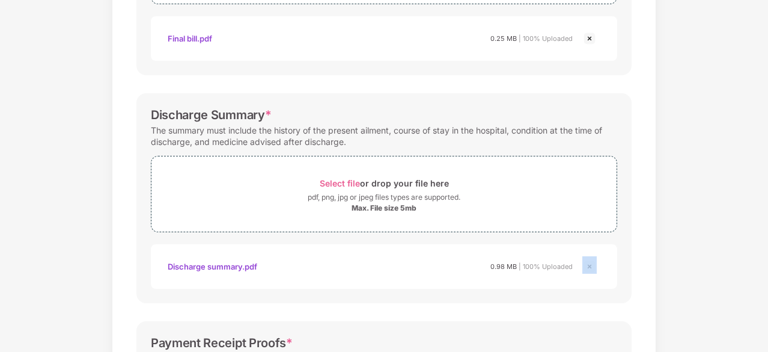
drag, startPoint x: 766, startPoint y: 283, endPoint x: 768, endPoint y: 289, distance: 6.5
click at [768, 289] on html "Get Pazcare mobile app for all your employee benefits need Download Now Upload …" at bounding box center [384, 147] width 768 height 352
click at [767, 302] on div "Documents List > Hospital bills and Payment receipt Hospital bills and Payment …" at bounding box center [384, 199] width 768 height 900
drag, startPoint x: 767, startPoint y: 302, endPoint x: 767, endPoint y: 276, distance: 25.9
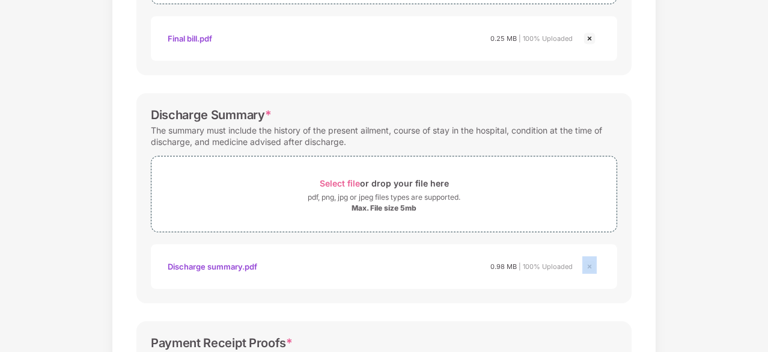
click at [767, 276] on div "Upload Documents Documents List > Hospital bills and Payment receipt Hospital b…" at bounding box center [384, 176] width 768 height 352
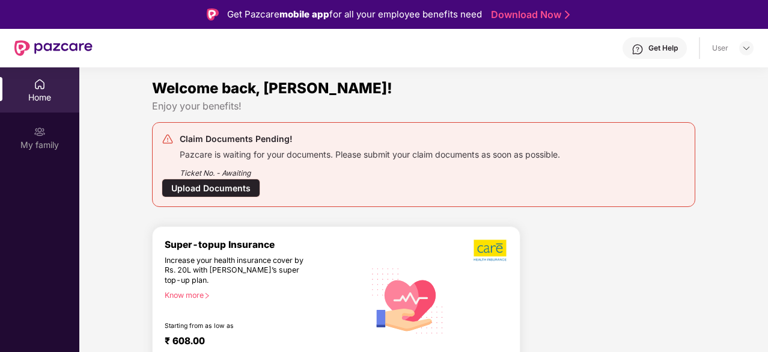
click at [229, 185] on div "Upload Documents" at bounding box center [211, 188] width 99 height 19
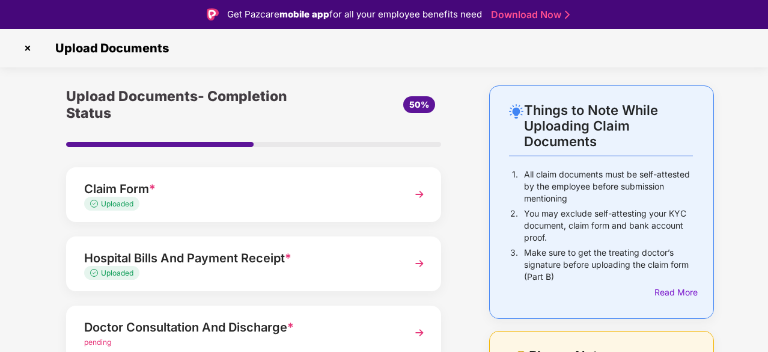
click at [419, 330] on img at bounding box center [420, 333] width 22 height 22
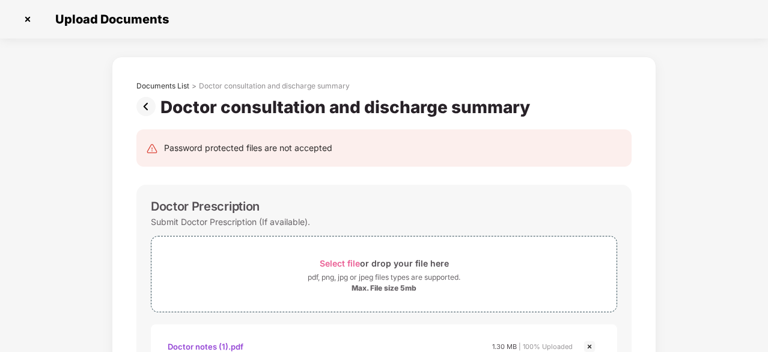
scroll to position [308, 0]
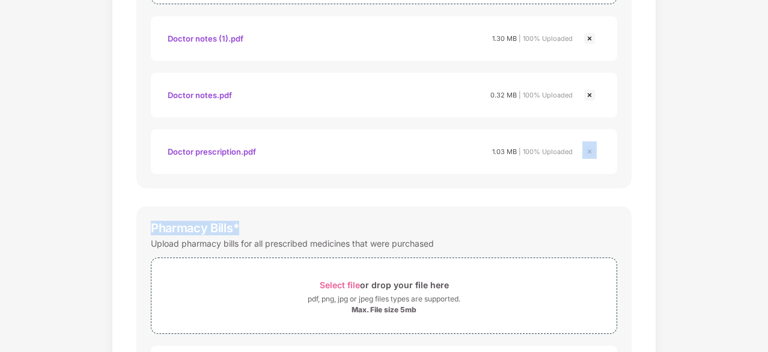
drag, startPoint x: 767, startPoint y: 206, endPoint x: 767, endPoint y: 191, distance: 14.4
click at [767, 191] on div "Documents List > Doctor consultation and discharge summary Doctor consultation …" at bounding box center [384, 199] width 768 height 900
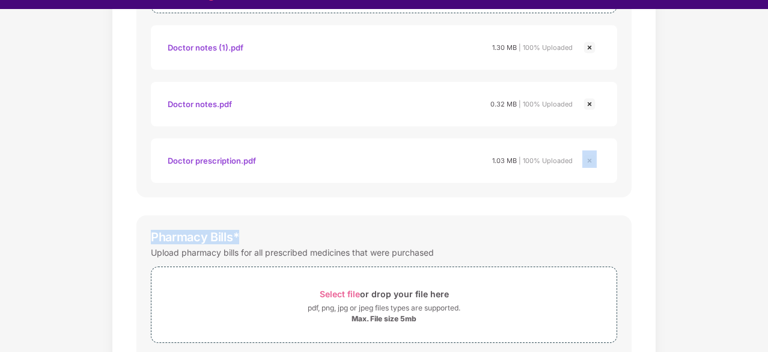
scroll to position [29, 0]
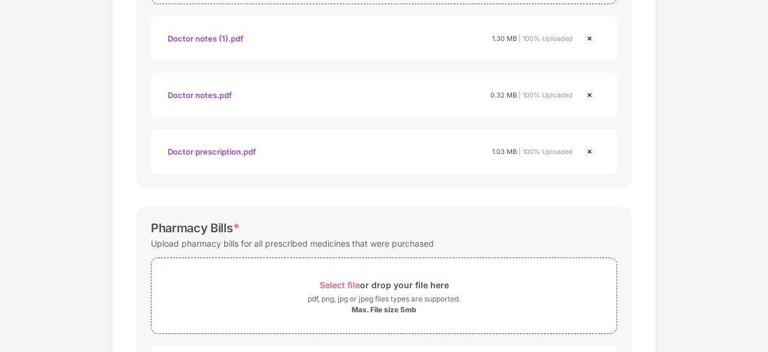
click at [766, 263] on div "Documents List > Doctor consultation and discharge summary Doctor consultation …" at bounding box center [384, 199] width 768 height 900
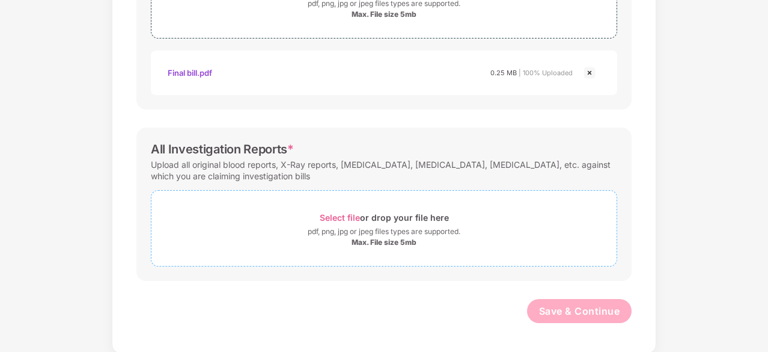
click at [409, 225] on div "pdf, png, jpg or jpeg files types are supported." at bounding box center [384, 231] width 153 height 12
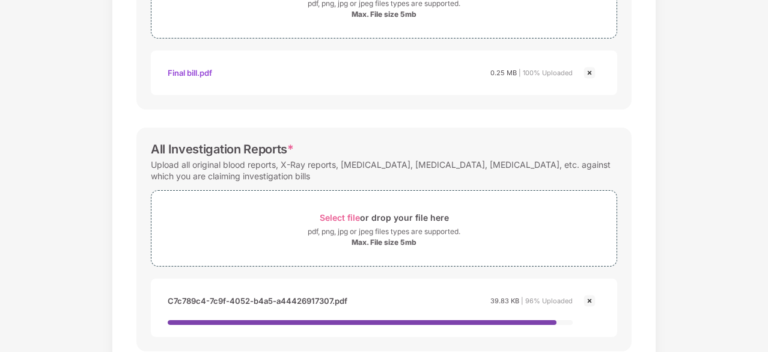
click at [591, 299] on img at bounding box center [590, 300] width 14 height 14
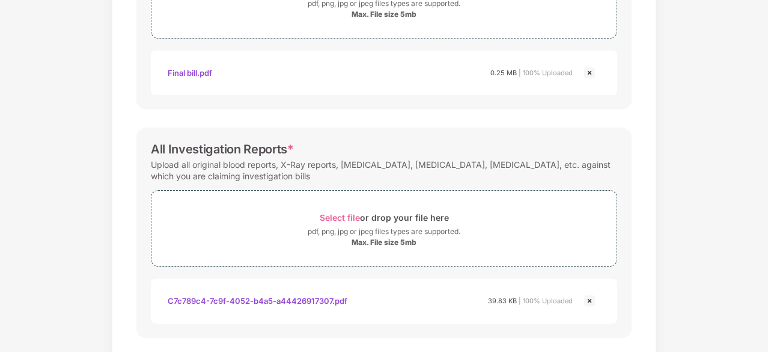
click at [591, 299] on img at bounding box center [590, 300] width 14 height 14
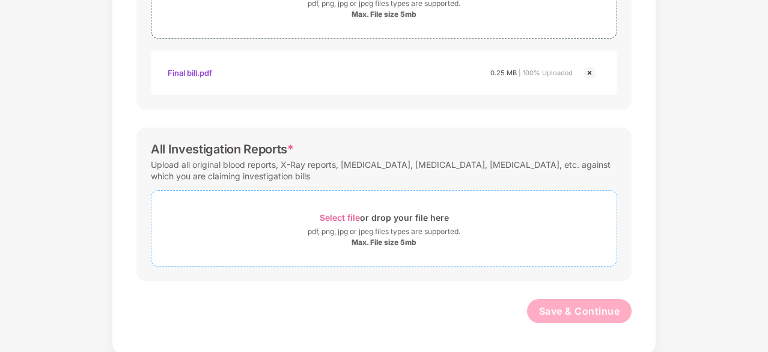
click at [407, 212] on div "Select file or drop your file here" at bounding box center [384, 217] width 129 height 16
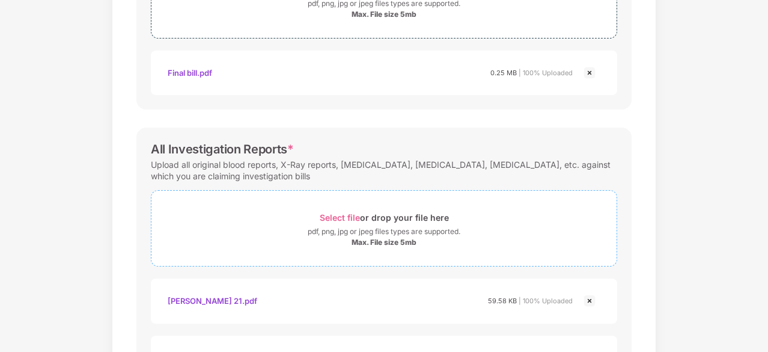
click at [398, 232] on div "pdf, png, jpg or jpeg files types are supported." at bounding box center [384, 231] width 153 height 12
click at [766, 271] on div "Documents List > Doctor consultation and discharge summary Doctor consultation …" at bounding box center [384, 81] width 768 height 1256
drag, startPoint x: 766, startPoint y: 271, endPoint x: 768, endPoint y: 279, distance: 8.2
click at [768, 279] on html "Get Pazcare mobile app for all your employee benefits need Download Now Upload …" at bounding box center [384, 147] width 768 height 352
click at [766, 307] on div "Documents List > Doctor consultation and discharge summary Doctor consultation …" at bounding box center [384, 74] width 768 height 1243
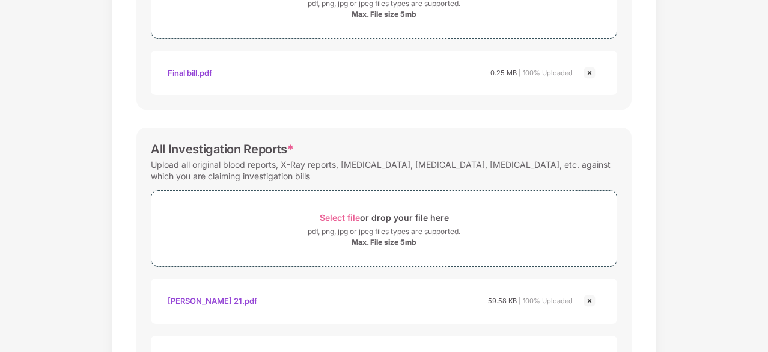
click at [766, 307] on div "Documents List > Doctor consultation and discharge summary Doctor consultation …" at bounding box center [384, 74] width 768 height 1243
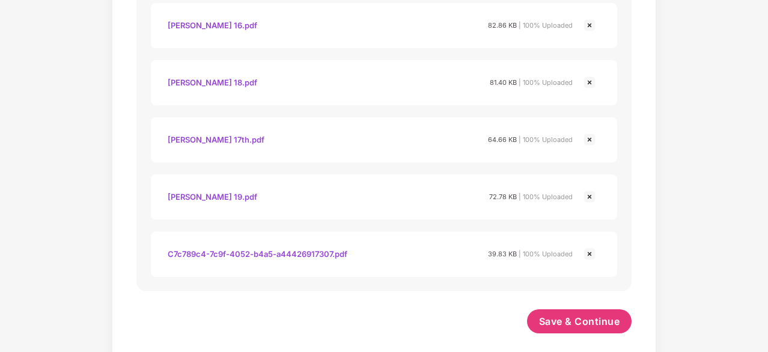
scroll to position [946, 0]
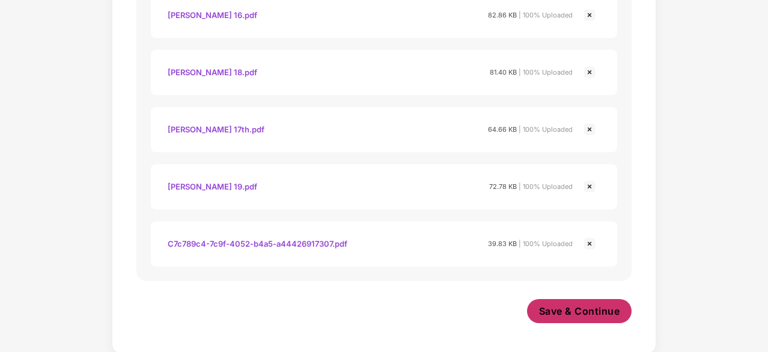
click at [589, 306] on span "Save & Continue" at bounding box center [579, 310] width 81 height 13
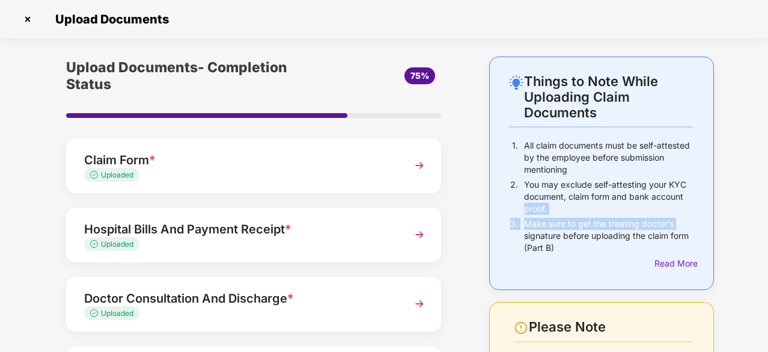
drag, startPoint x: 765, startPoint y: 200, endPoint x: 767, endPoint y: 227, distance: 27.1
click at [766, 227] on div "Things to Note While Uploading Claim Documents 1. All claim documents must be s…" at bounding box center [384, 303] width 768 height 492
click at [767, 227] on div "Things to Note While Uploading Claim Documents 1. All claim documents must be s…" at bounding box center [384, 303] width 768 height 492
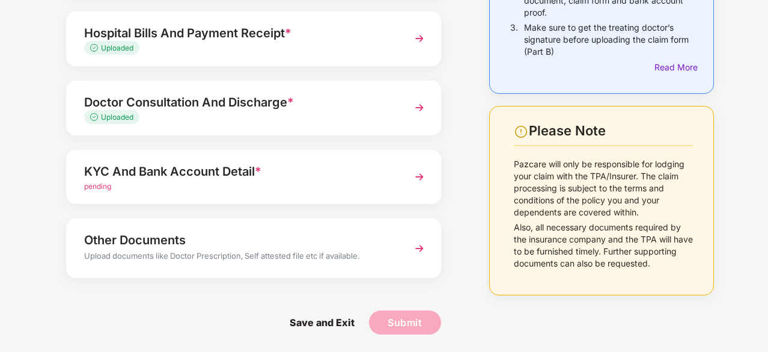
click at [333, 257] on div "Upload documents like Doctor Prescription, Self attested file etc if available." at bounding box center [239, 258] width 311 height 16
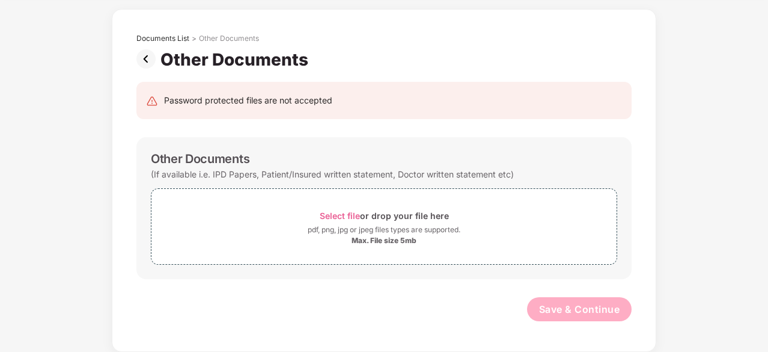
scroll to position [46, 0]
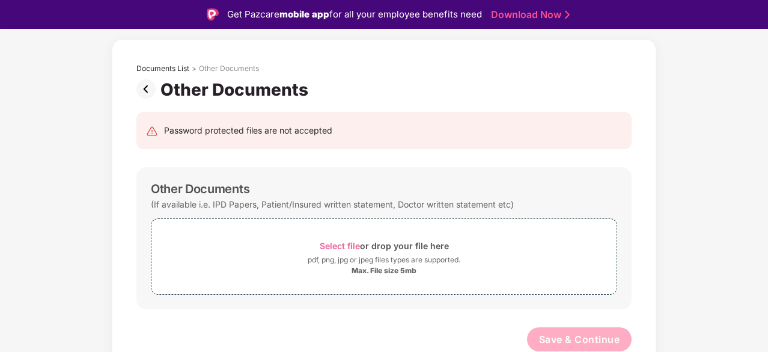
click at [142, 88] on img at bounding box center [148, 88] width 24 height 19
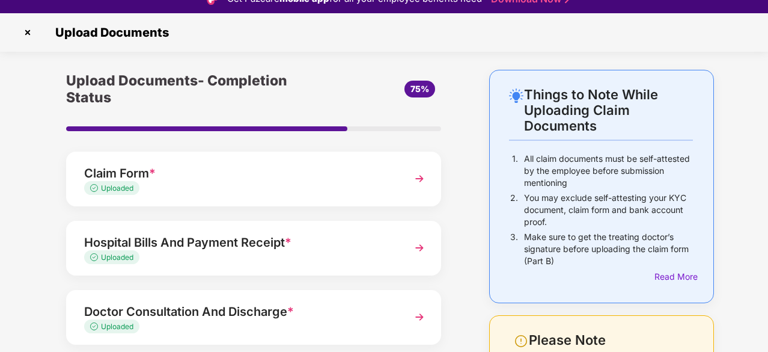
scroll to position [29, 0]
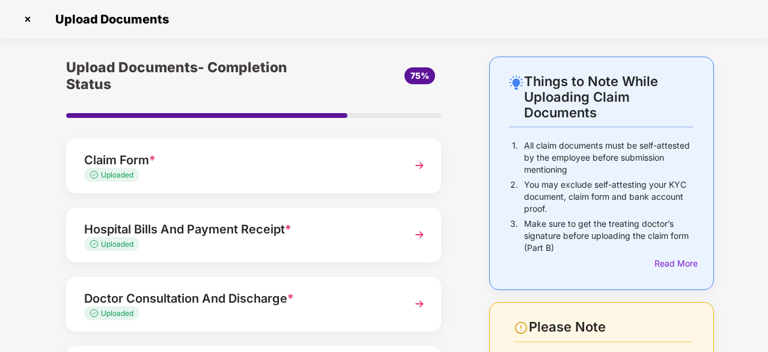
click at [765, 256] on div "Things to Note While Uploading Claim Documents 1. All claim documents must be s…" at bounding box center [384, 303] width 768 height 492
click at [767, 257] on div "Upload Documents Things to Note While Uploading Claim Documents 1. All claim do…" at bounding box center [384, 176] width 768 height 352
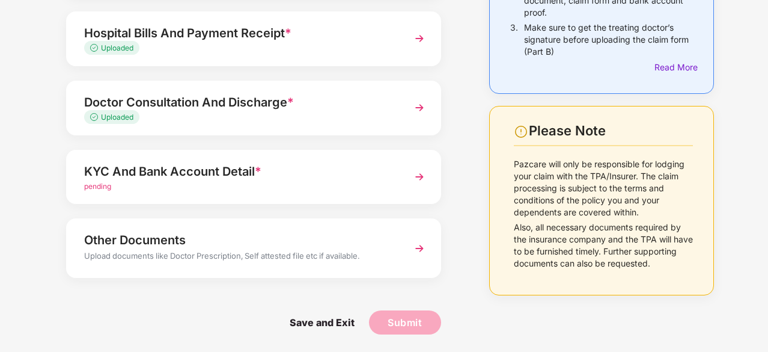
click at [415, 179] on img at bounding box center [420, 177] width 22 height 22
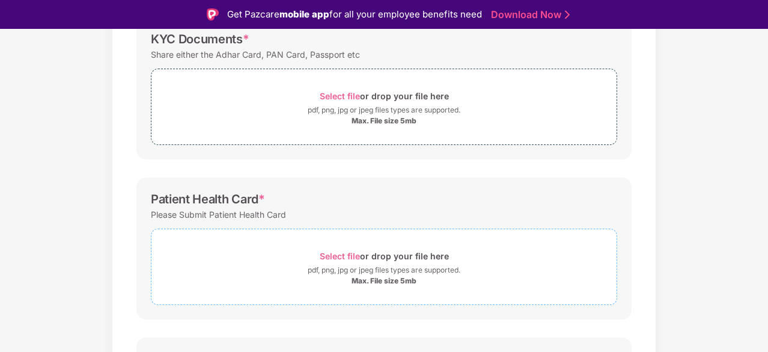
click at [367, 272] on div "pdf, png, jpg or jpeg files types are supported." at bounding box center [384, 270] width 153 height 12
click at [379, 108] on div "pdf, png, jpg or jpeg files types are supported." at bounding box center [384, 110] width 153 height 12
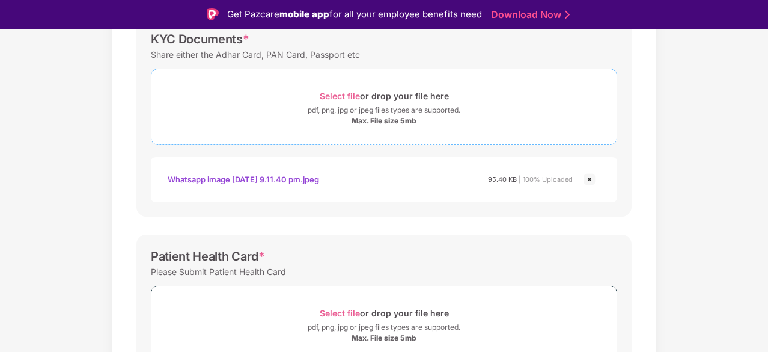
click at [356, 111] on div "pdf, png, jpg or jpeg files types are supported." at bounding box center [384, 110] width 153 height 12
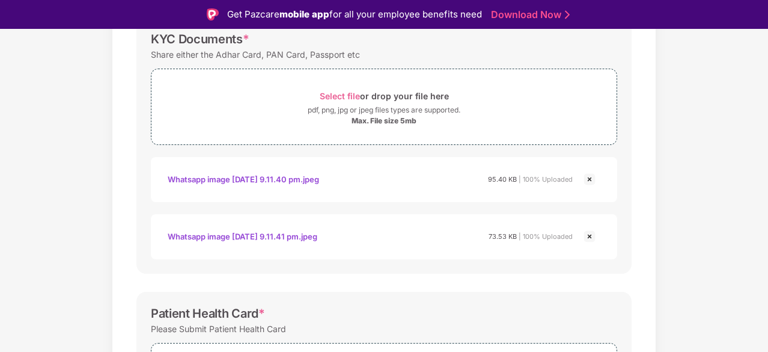
click at [274, 180] on div "Whatsapp image 2025-09-18 at 9.11.40 pm.jpeg" at bounding box center [244, 179] width 152 height 20
click at [317, 233] on div "Whatsapp image 2025-09-18 at 9.11.41 pm.jpeg" at bounding box center [243, 236] width 150 height 20
click at [368, 239] on div "Whatsapp image 2025-09-18 at 9.11.41 pm.jpeg 73.53 KB | 100% Uploaded" at bounding box center [371, 236] width 406 height 20
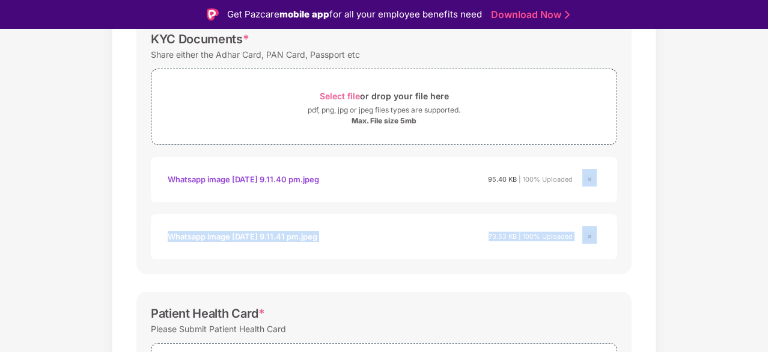
drag, startPoint x: 765, startPoint y: 183, endPoint x: 764, endPoint y: 198, distance: 14.5
click at [764, 198] on div "Documents List > KYC and Bank Account Detail KYC and Bank Account Detail Passwo…" at bounding box center [384, 306] width 768 height 834
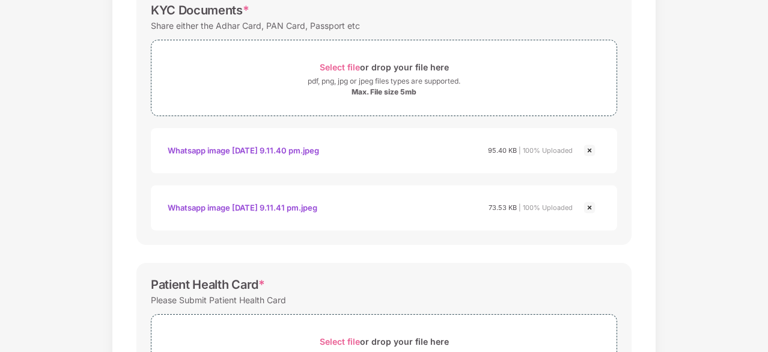
scroll to position [504, 0]
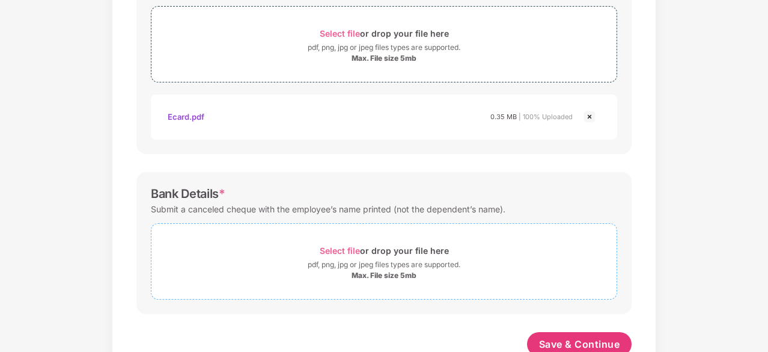
click at [364, 255] on div "Select file or drop your file here" at bounding box center [384, 250] width 129 height 16
click at [376, 260] on div "pdf, png, jpg or jpeg files types are supported." at bounding box center [384, 265] width 153 height 12
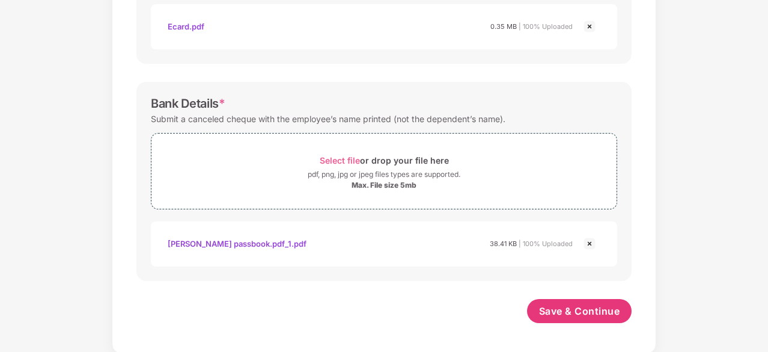
scroll to position [594, 0]
click at [565, 313] on span "Save & Continue" at bounding box center [579, 310] width 81 height 13
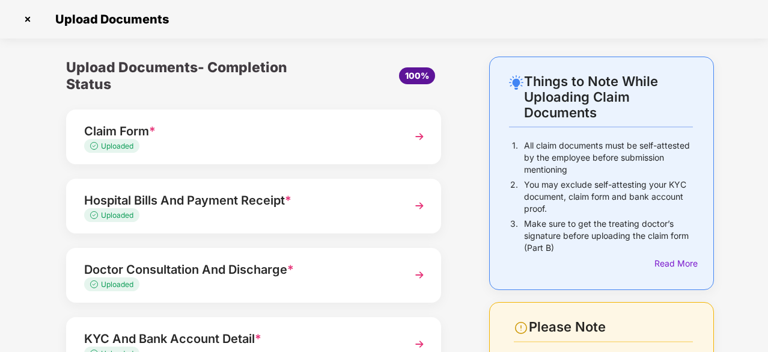
scroll to position [167, 0]
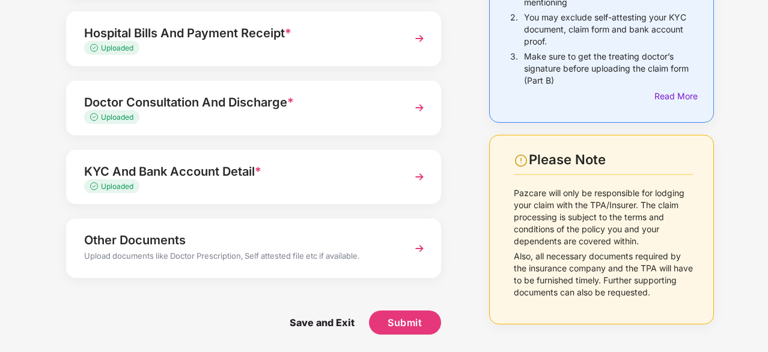
click at [285, 253] on div "Upload documents like Doctor Prescription, Self attested file etc if available." at bounding box center [239, 258] width 311 height 16
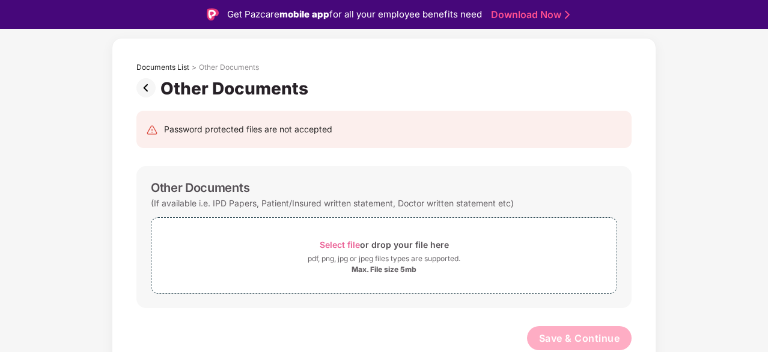
scroll to position [46, 0]
click at [353, 244] on span "Select file" at bounding box center [340, 246] width 40 height 10
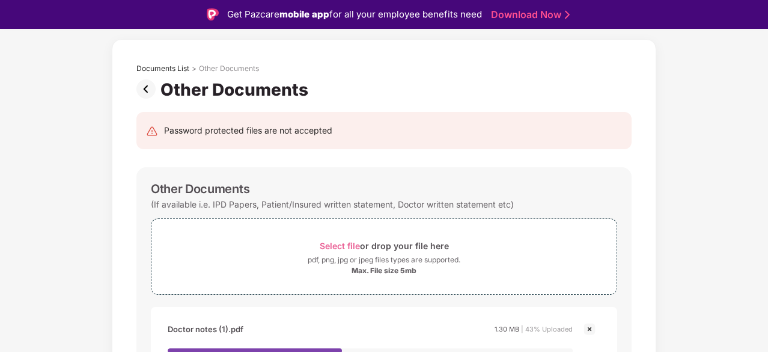
scroll to position [29, 0]
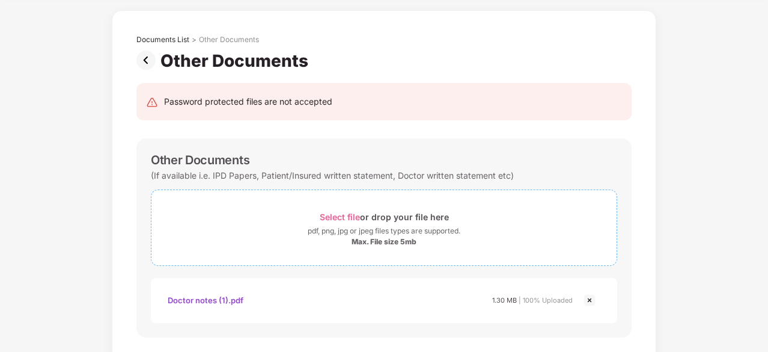
click at [360, 222] on div "Select file or drop your file here" at bounding box center [384, 217] width 129 height 16
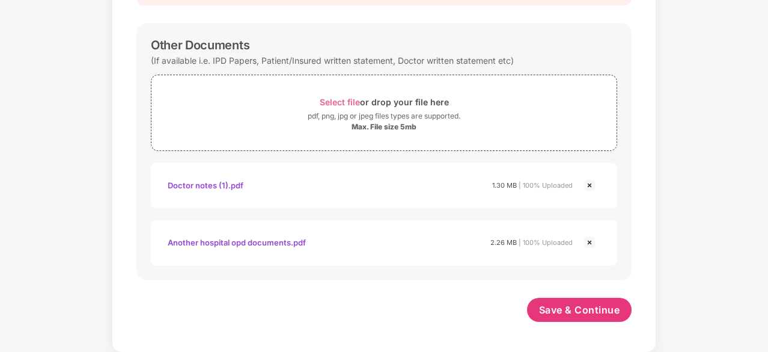
scroll to position [161, 0]
click at [591, 318] on button "Save & Continue" at bounding box center [579, 310] width 105 height 24
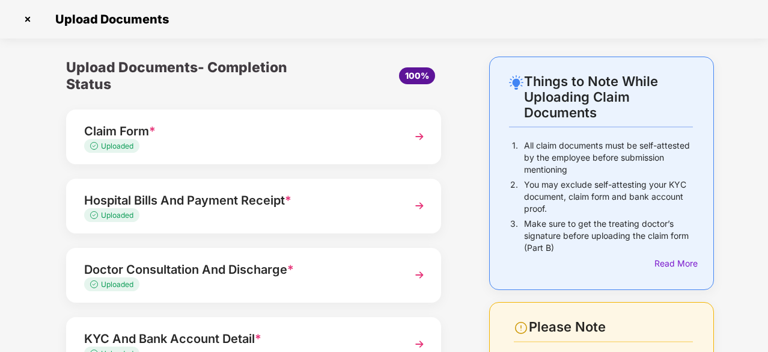
scroll to position [162, 0]
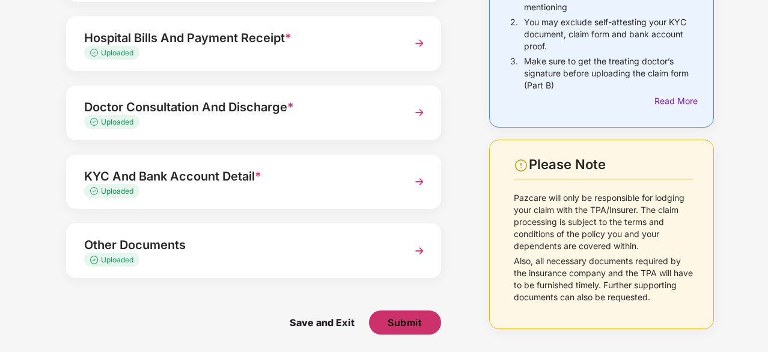
click at [411, 320] on span "Submit" at bounding box center [405, 322] width 34 height 13
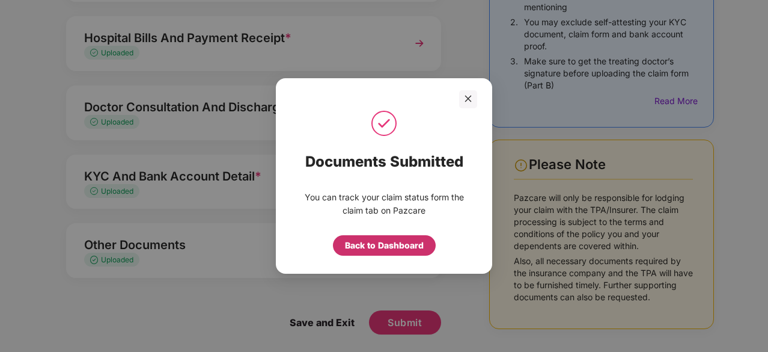
click at [394, 244] on div "Back to Dashboard" at bounding box center [384, 245] width 79 height 13
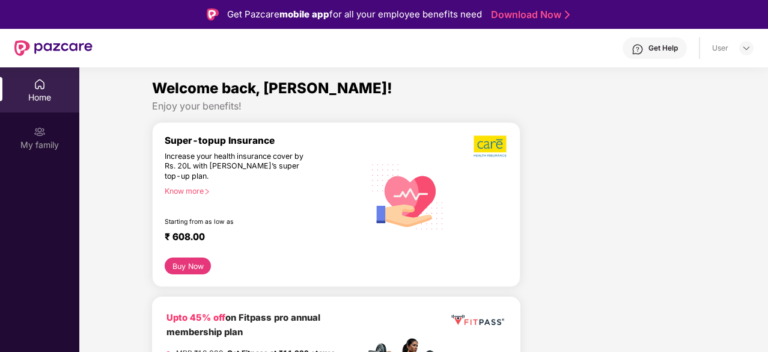
click at [36, 98] on div "Home" at bounding box center [39, 97] width 79 height 12
click at [30, 139] on div "My family" at bounding box center [39, 145] width 79 height 12
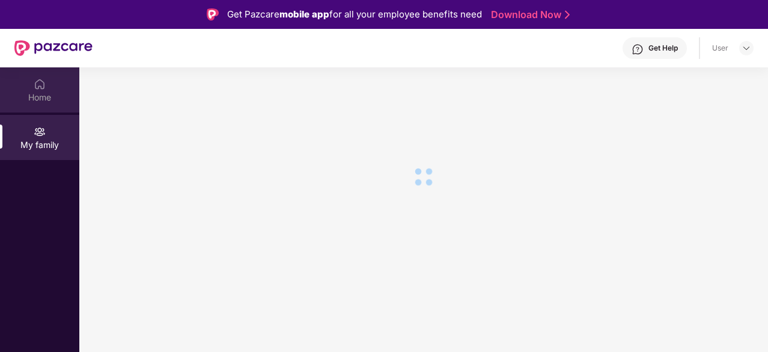
click at [53, 100] on div "Home" at bounding box center [39, 97] width 79 height 12
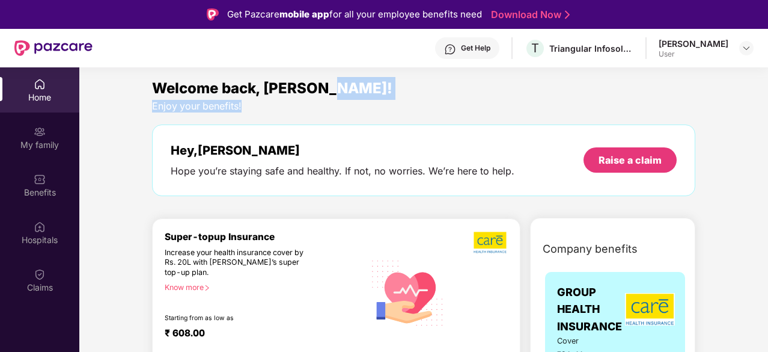
drag, startPoint x: 767, startPoint y: 96, endPoint x: 768, endPoint y: 108, distance: 12.2
click at [768, 108] on html "Get Pazcare mobile app for all your employee benefits need Download Now Get Hel…" at bounding box center [384, 176] width 768 height 352
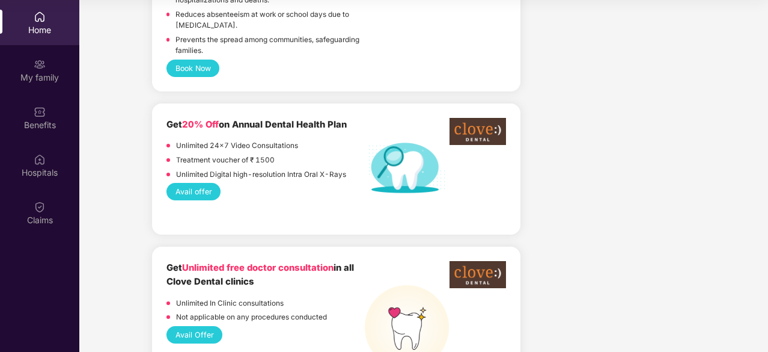
scroll to position [1231, 0]
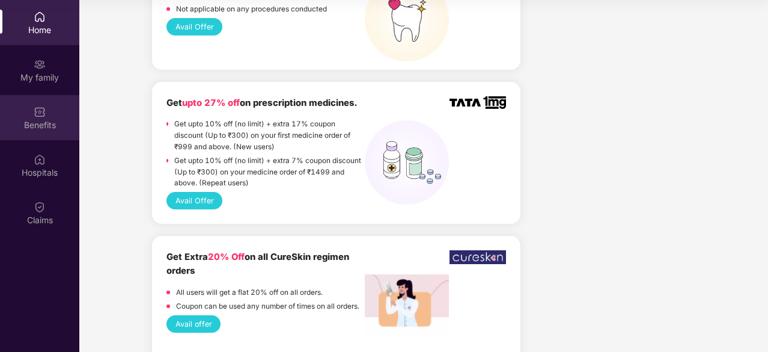
click at [29, 105] on div "Benefits" at bounding box center [39, 117] width 79 height 45
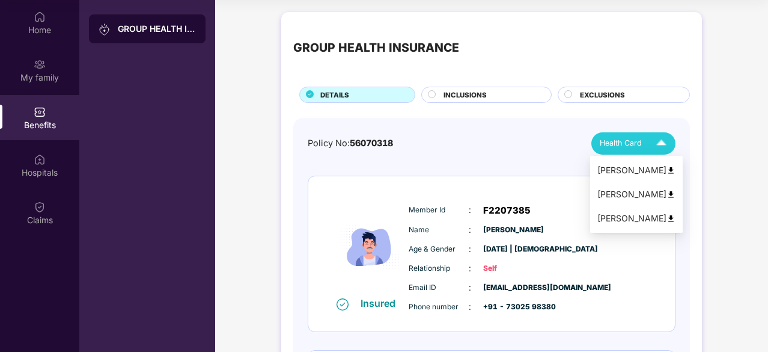
click at [634, 146] on span "Health Card" at bounding box center [621, 143] width 42 height 12
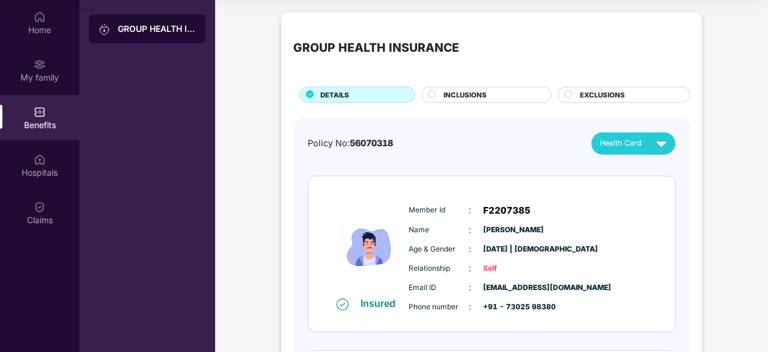
click at [41, 162] on img at bounding box center [40, 159] width 12 height 12
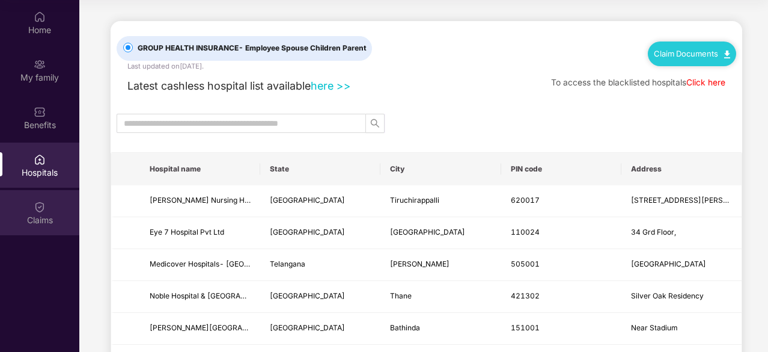
click at [38, 204] on img at bounding box center [40, 207] width 12 height 12
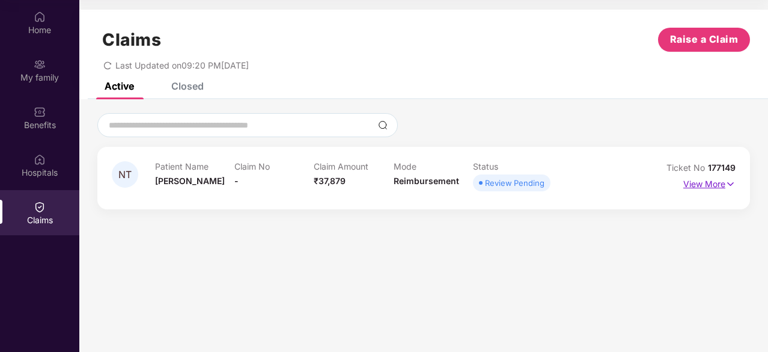
click at [726, 185] on img at bounding box center [731, 183] width 10 height 13
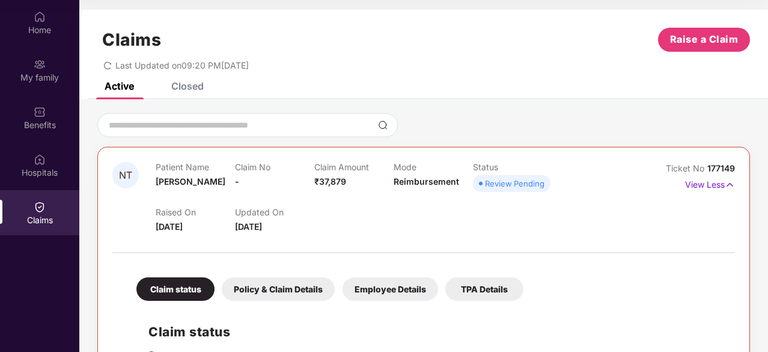
scroll to position [167, 0]
